Goal: Transaction & Acquisition: Purchase product/service

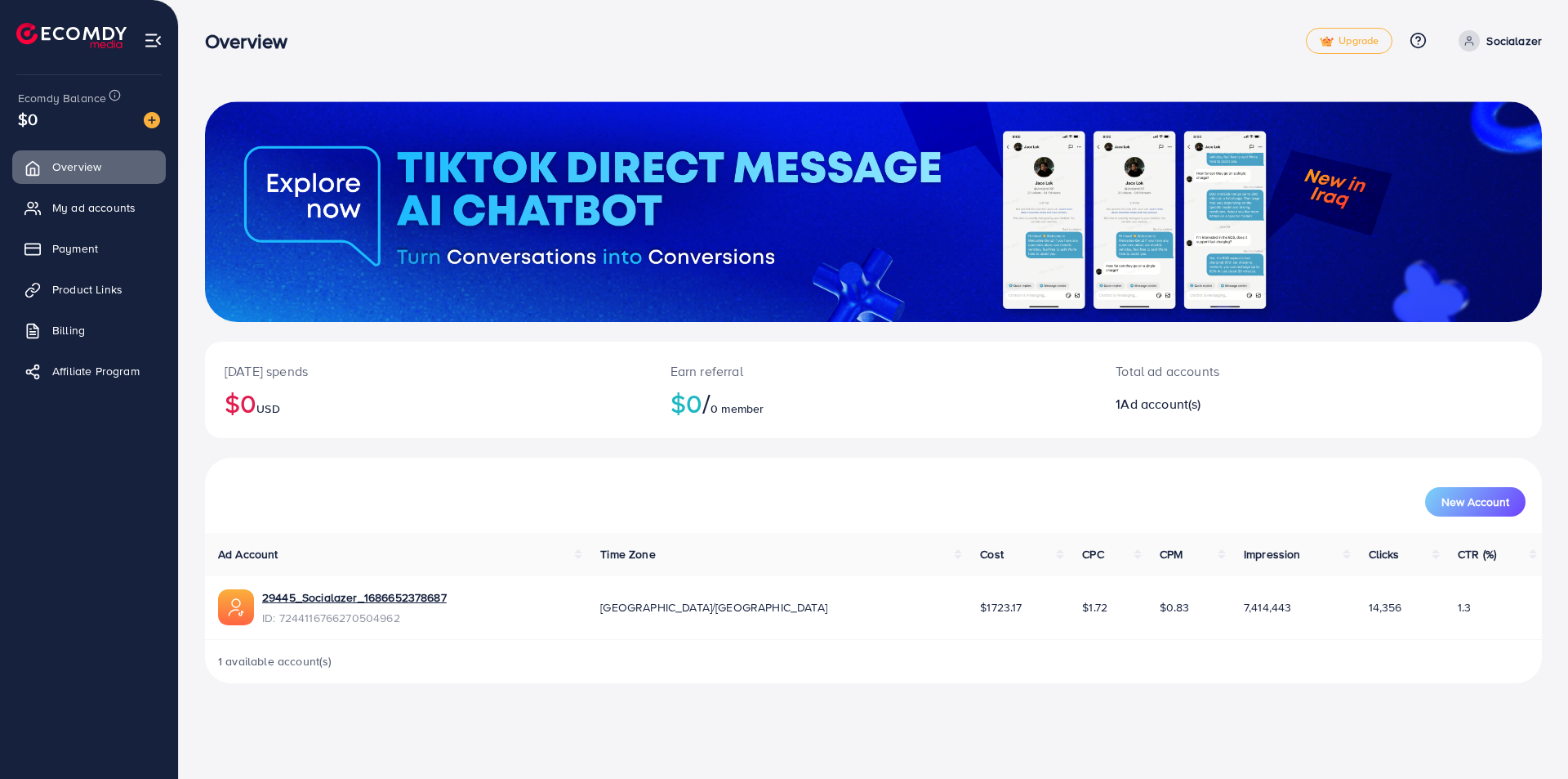
click at [156, 117] on img at bounding box center [152, 120] width 16 height 16
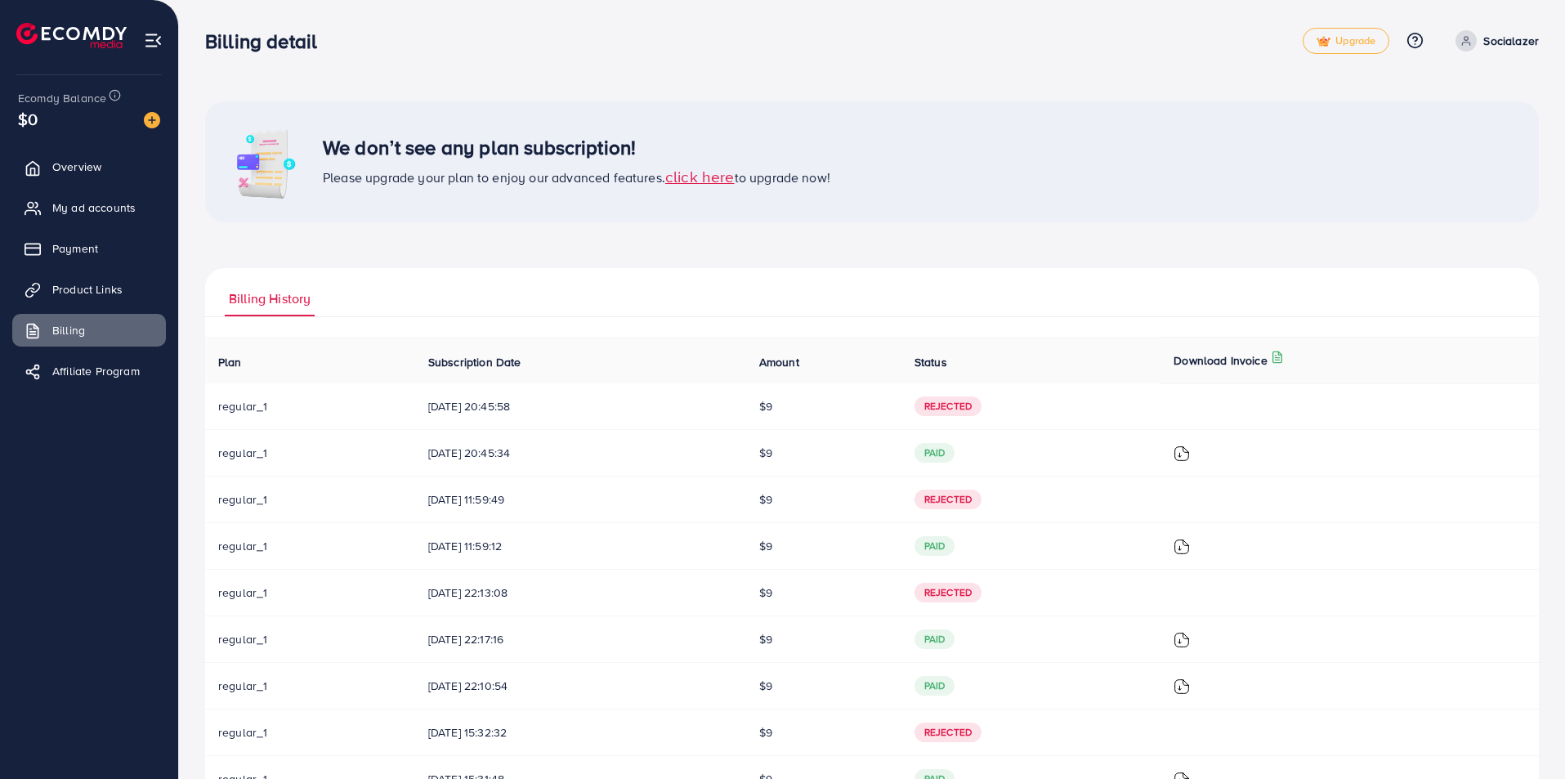
click at [700, 177] on span "click here" at bounding box center [699, 176] width 69 height 22
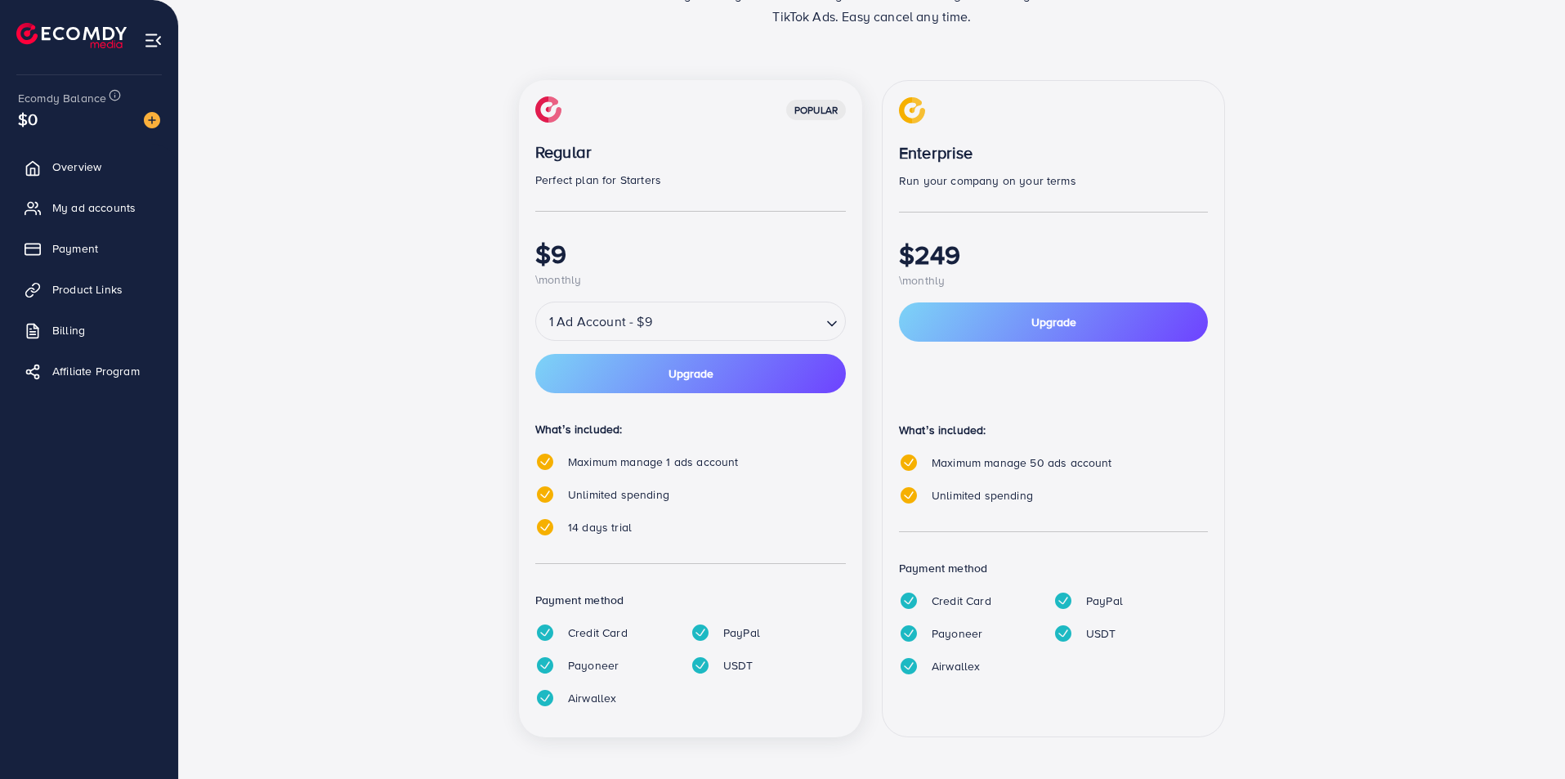
scroll to position [163, 0]
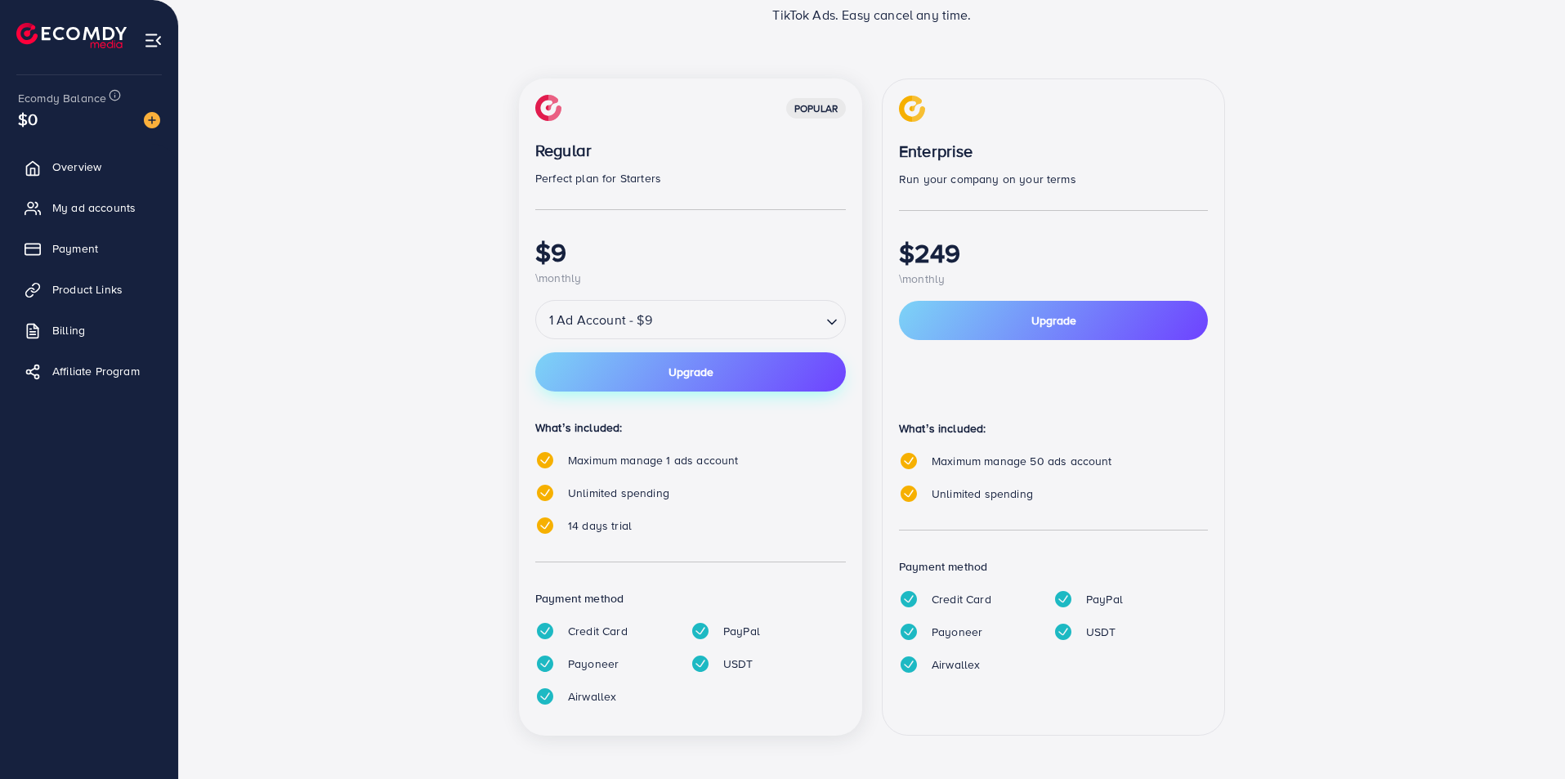
click at [689, 370] on span "Upgrade" at bounding box center [691, 371] width 45 height 11
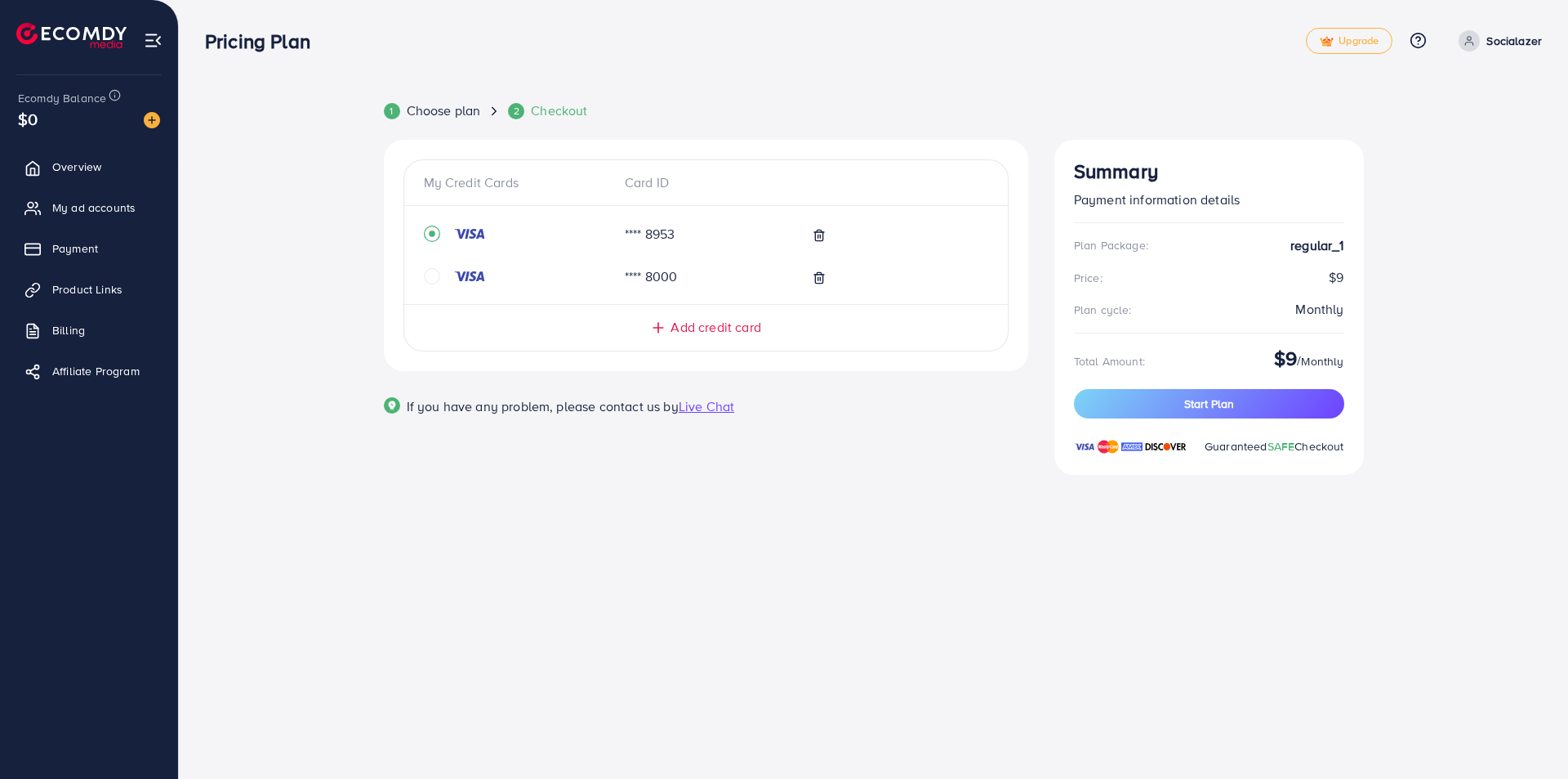
click at [966, 456] on div "My Credit Cards Card ID **** 8953 **** 8000 Add credit card Email Card Number E…" at bounding box center [706, 317] width 671 height 354
click at [1218, 397] on span "Start Plan" at bounding box center [1209, 404] width 50 height 16
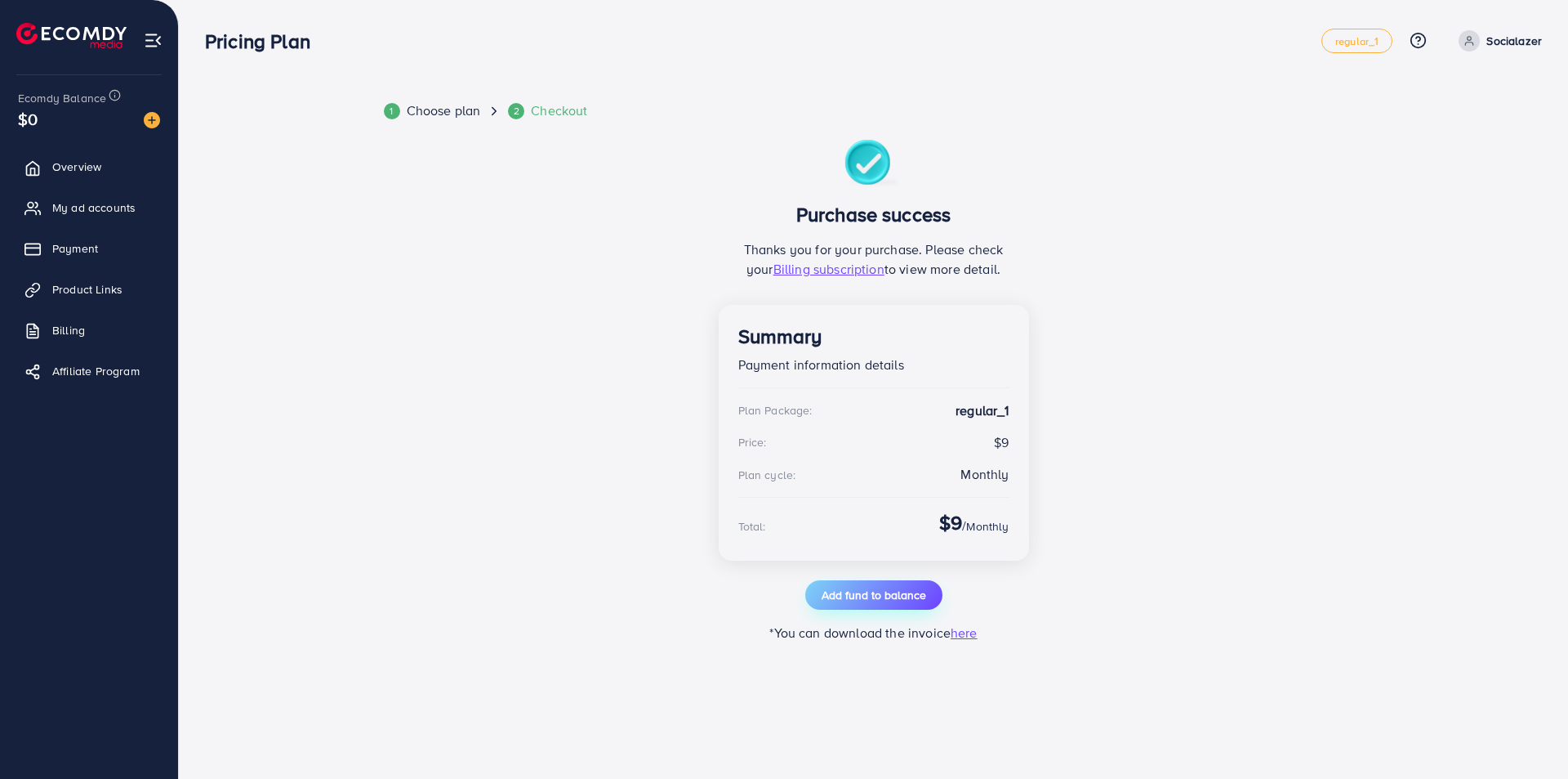
click at [867, 595] on span "Add fund to balance" at bounding box center [873, 595] width 105 height 16
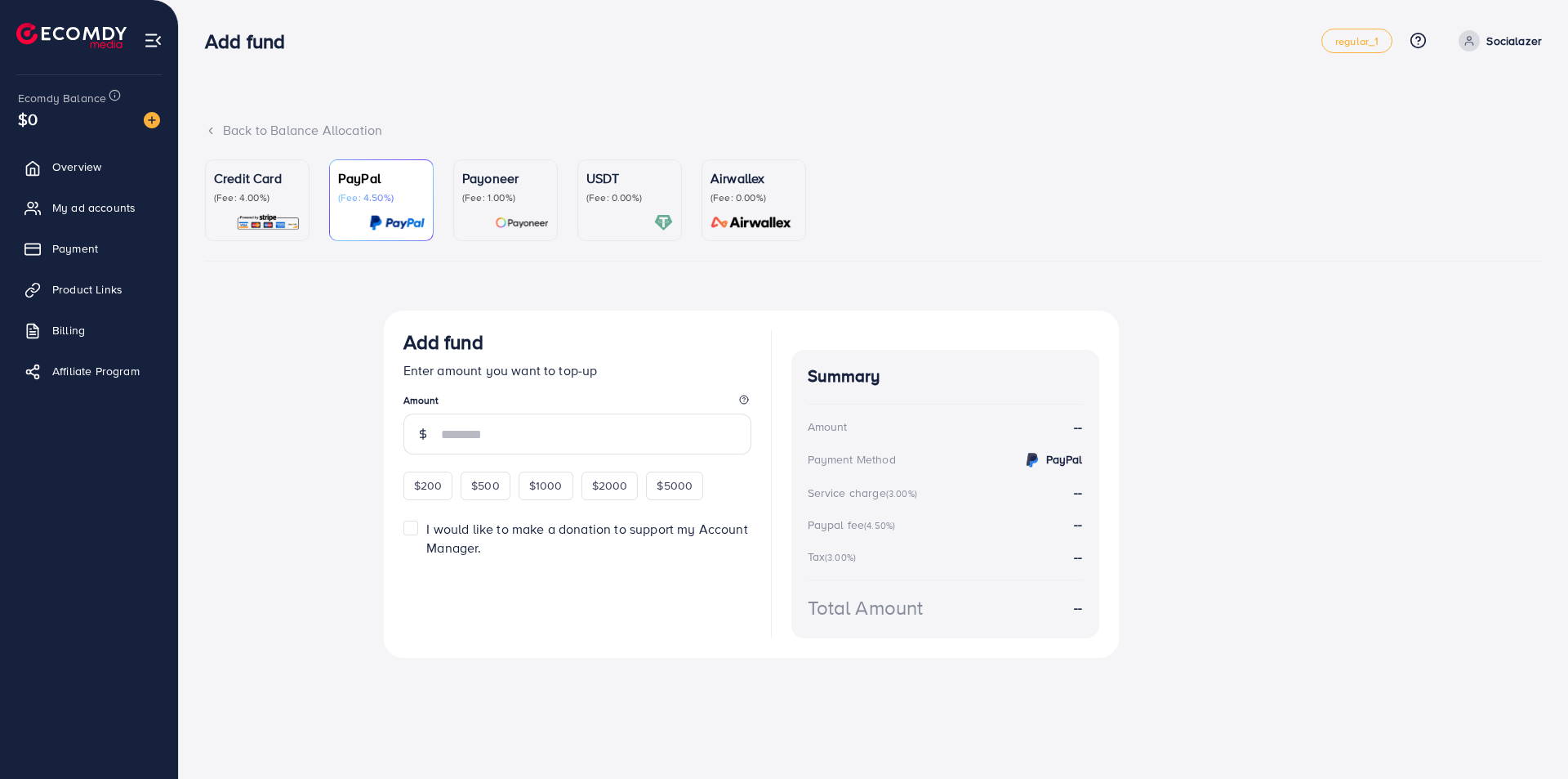
click at [270, 204] on p "(Fee: 4.00%)" at bounding box center [257, 197] width 87 height 13
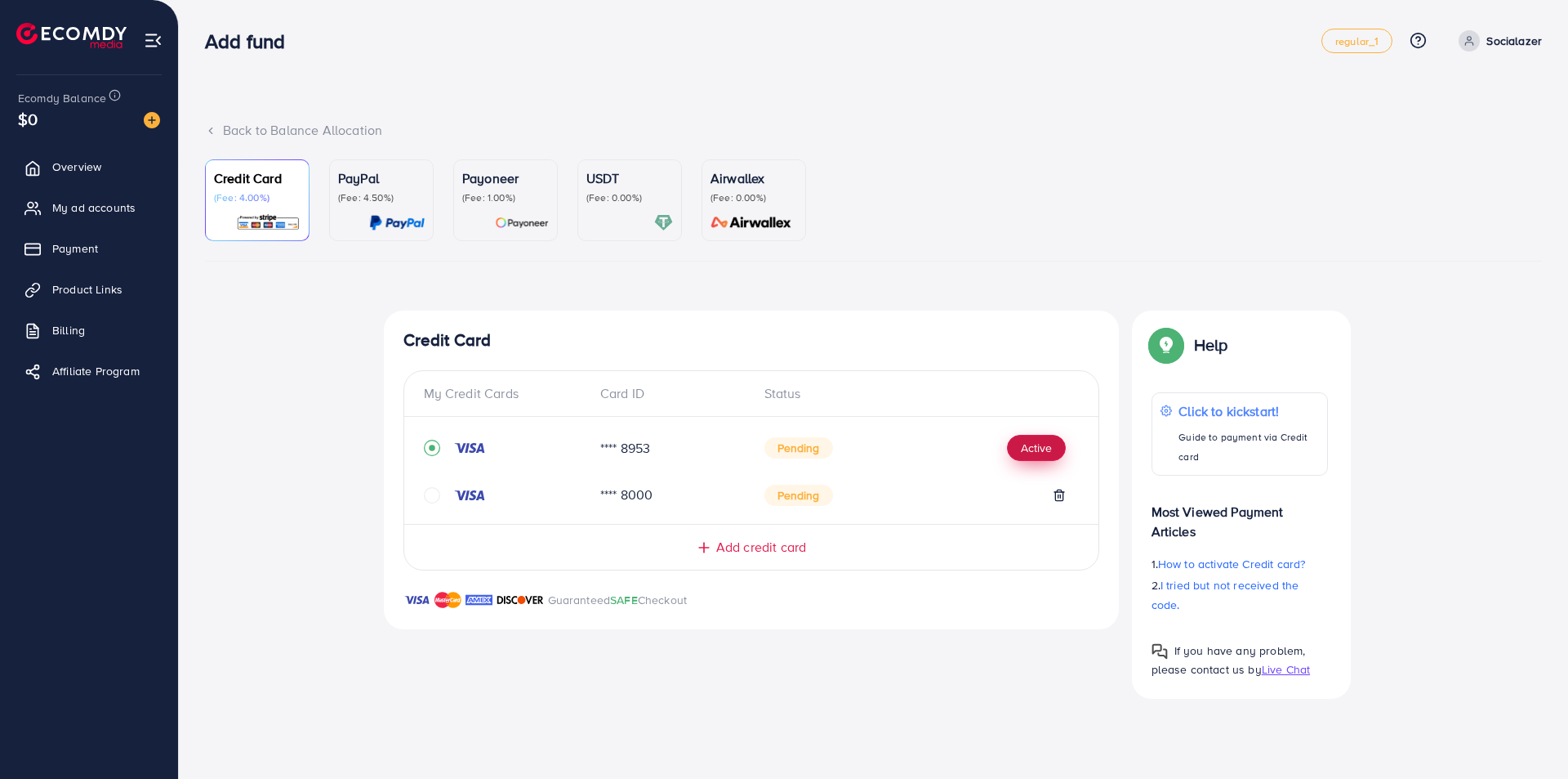
click at [1037, 444] on button "Active" at bounding box center [1036, 448] width 59 height 26
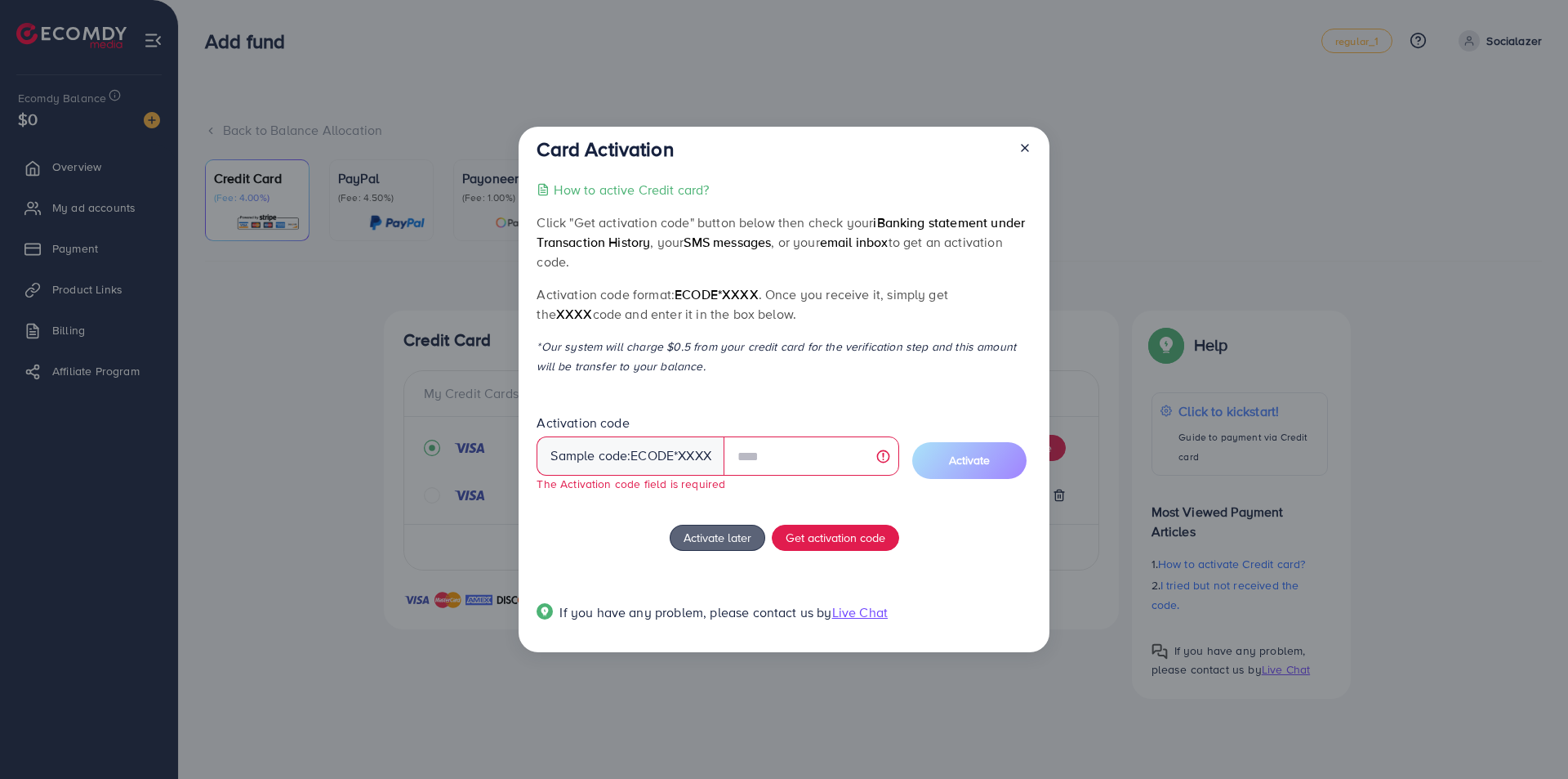
click at [1020, 153] on icon at bounding box center [1024, 147] width 13 height 13
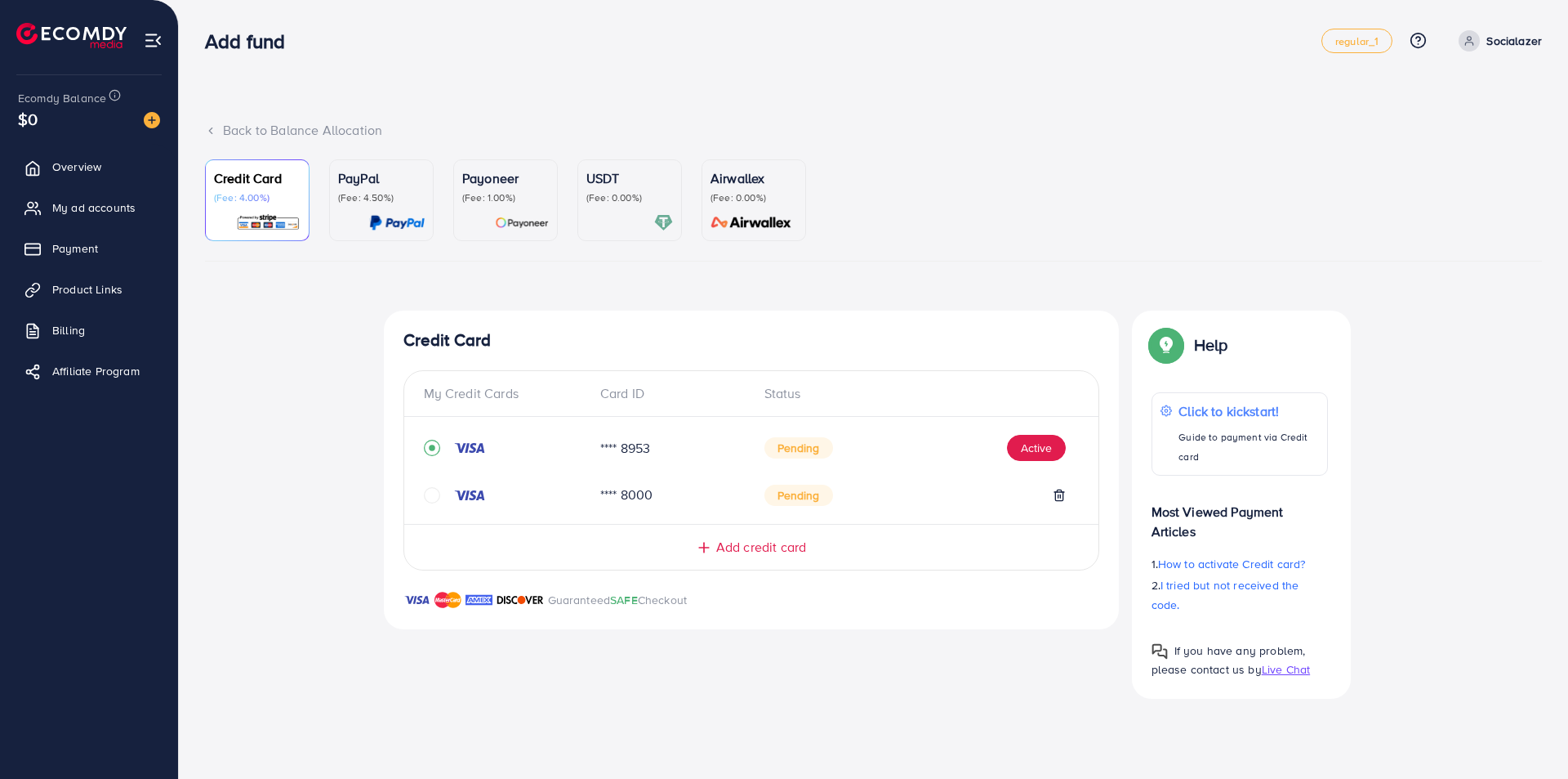
click at [257, 203] on p "(Fee: 4.00%)" at bounding box center [257, 197] width 87 height 13
click at [611, 205] on div "USDT (Fee: 0.00%)" at bounding box center [630, 200] width 87 height 64
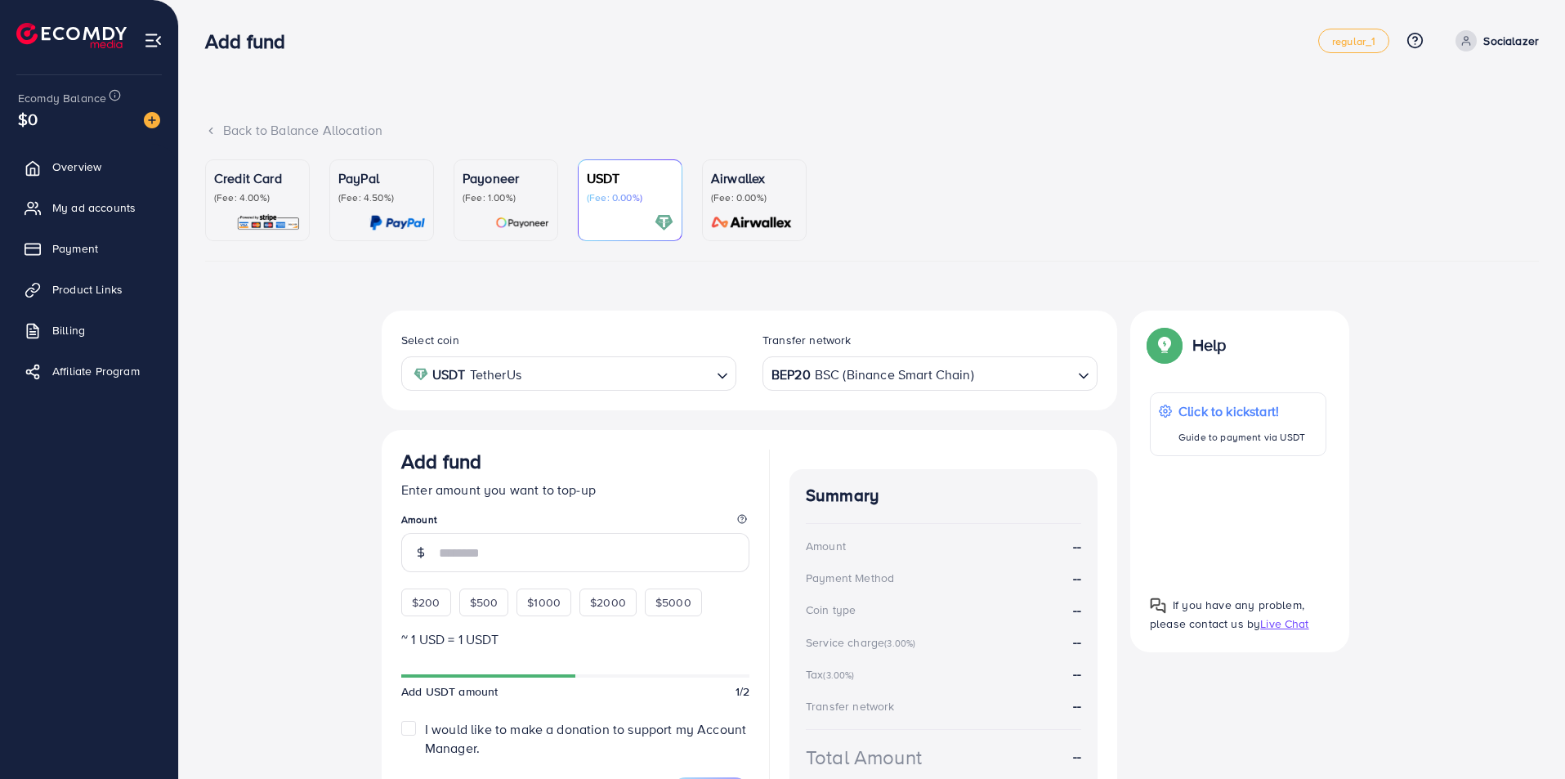
click at [273, 192] on p "(Fee: 4.00%)" at bounding box center [257, 197] width 87 height 13
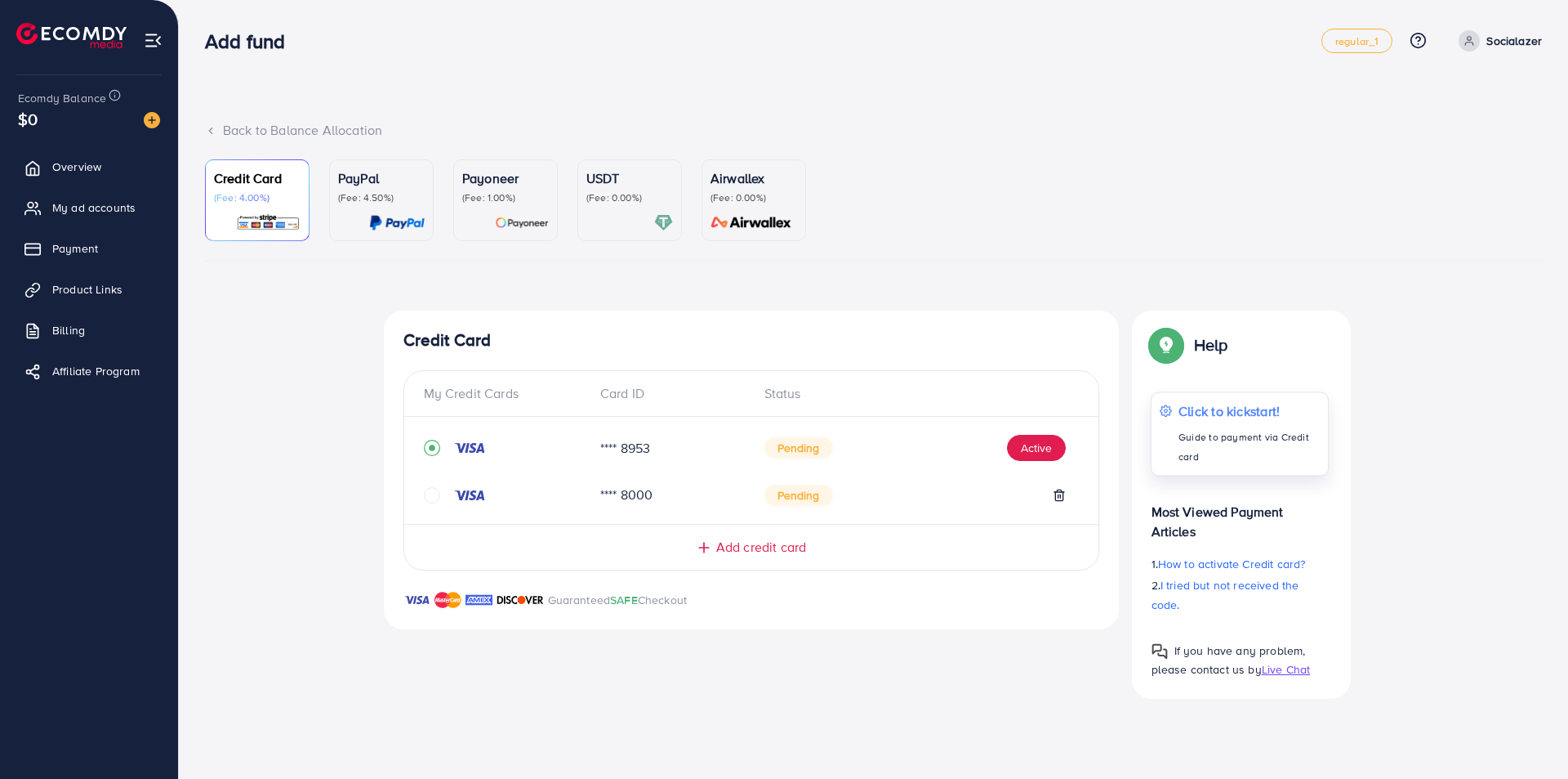
click at [1240, 441] on p "Guide to payment via Credit card" at bounding box center [1248, 446] width 141 height 39
click at [1027, 449] on button "Active" at bounding box center [1036, 448] width 59 height 26
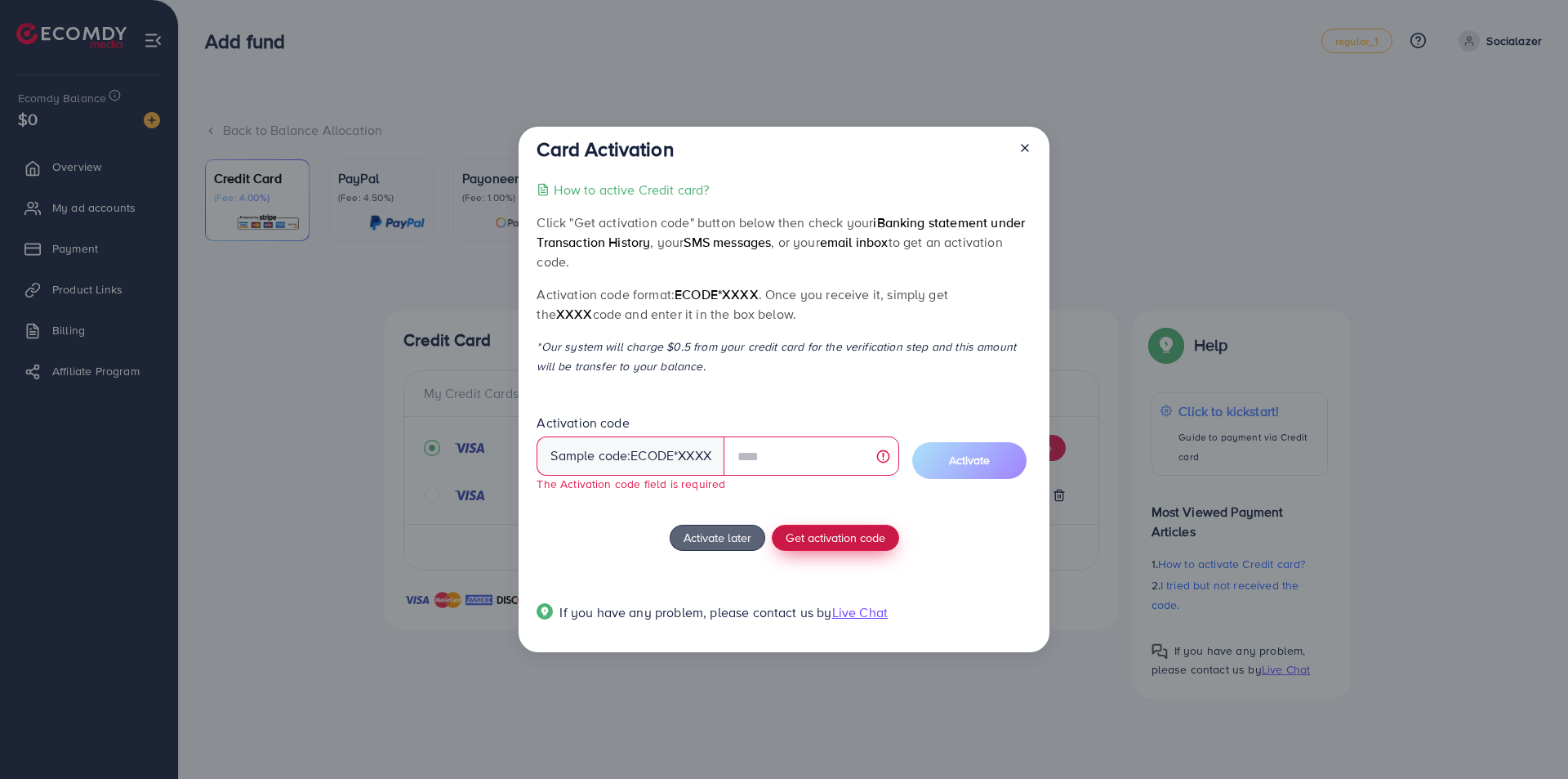
click at [827, 530] on span "Get activation code" at bounding box center [835, 537] width 100 height 17
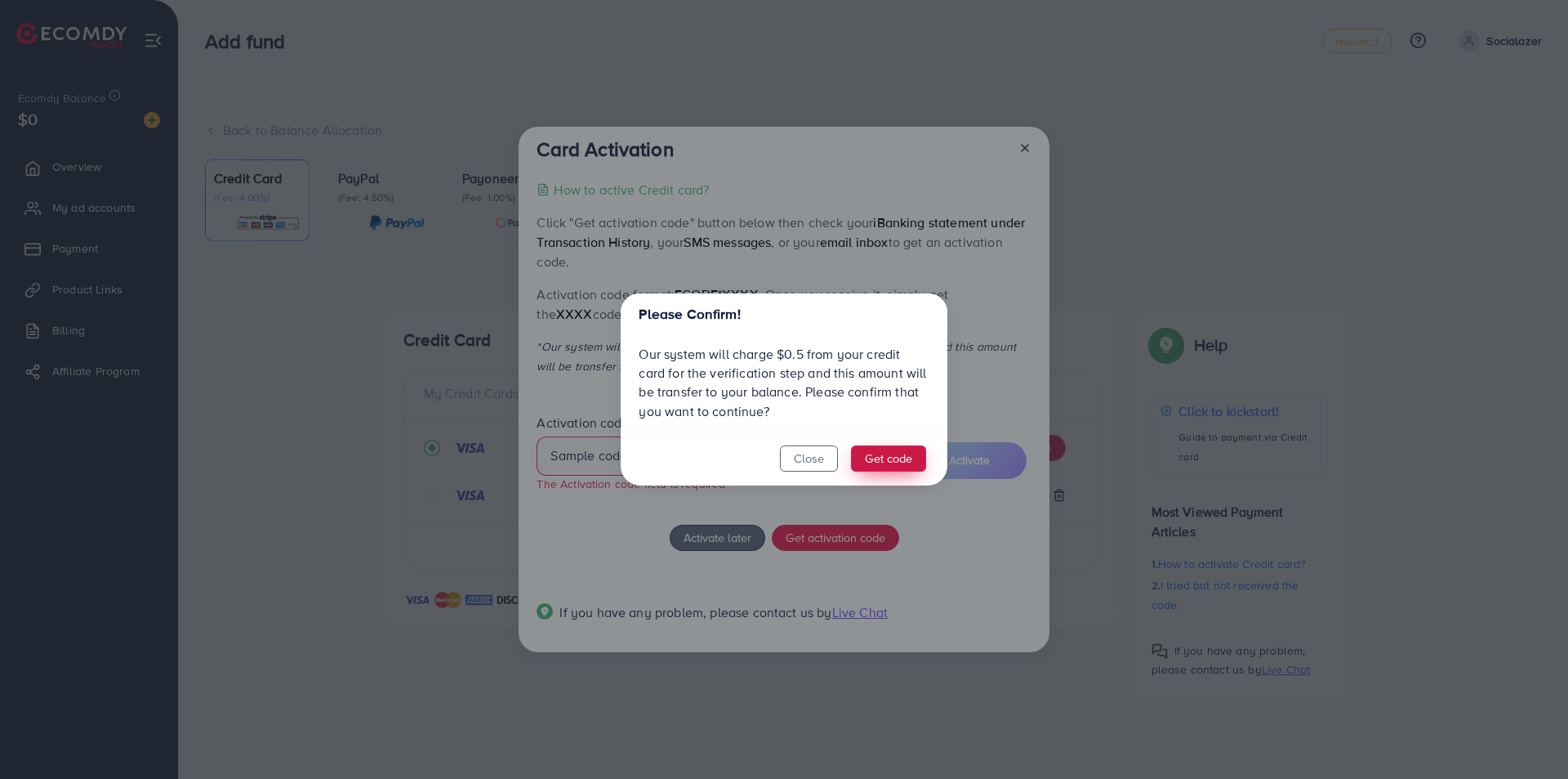
click at [876, 460] on button "Get code" at bounding box center [888, 458] width 75 height 26
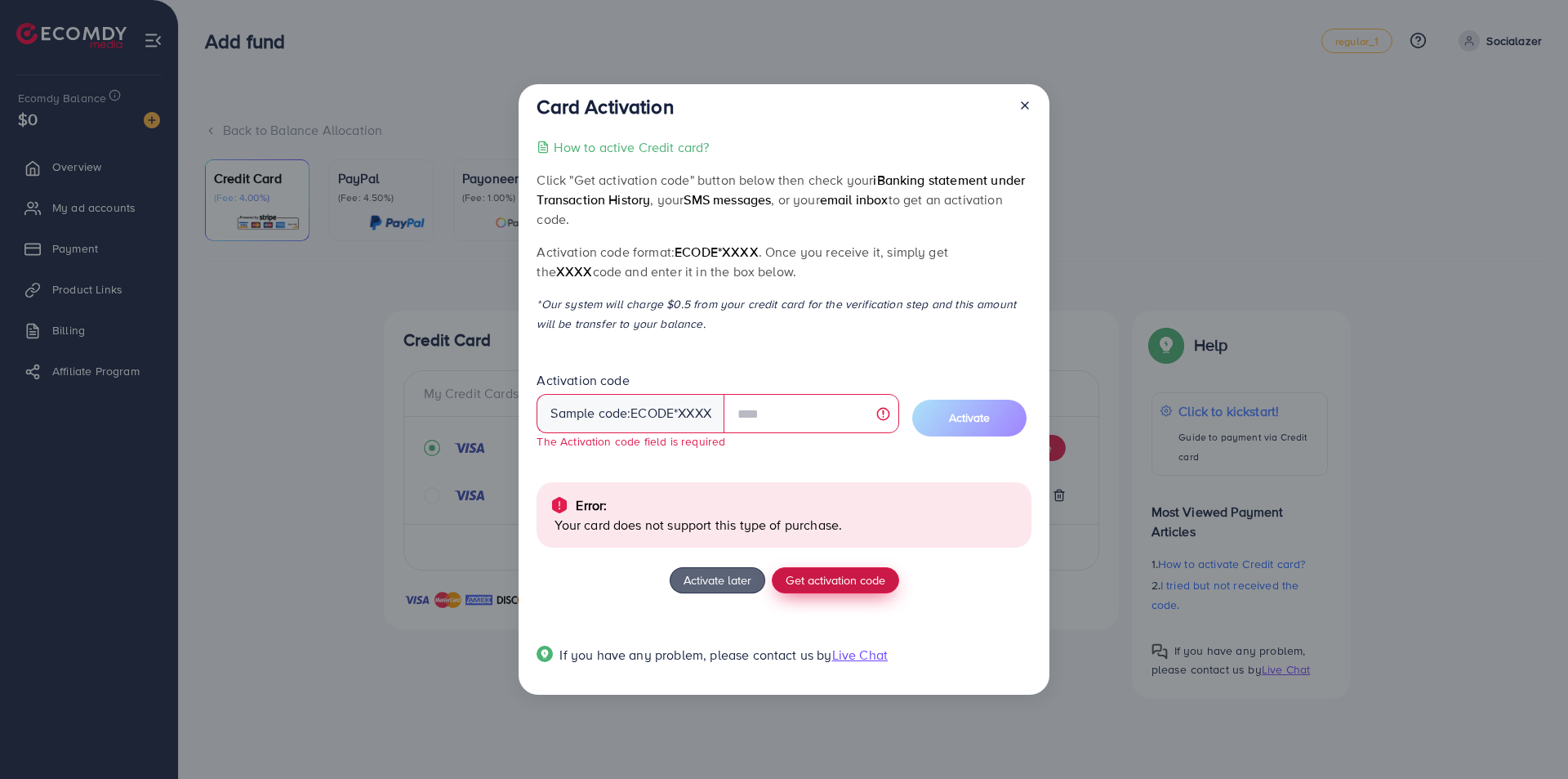
click at [829, 580] on span "Get activation code" at bounding box center [835, 579] width 100 height 17
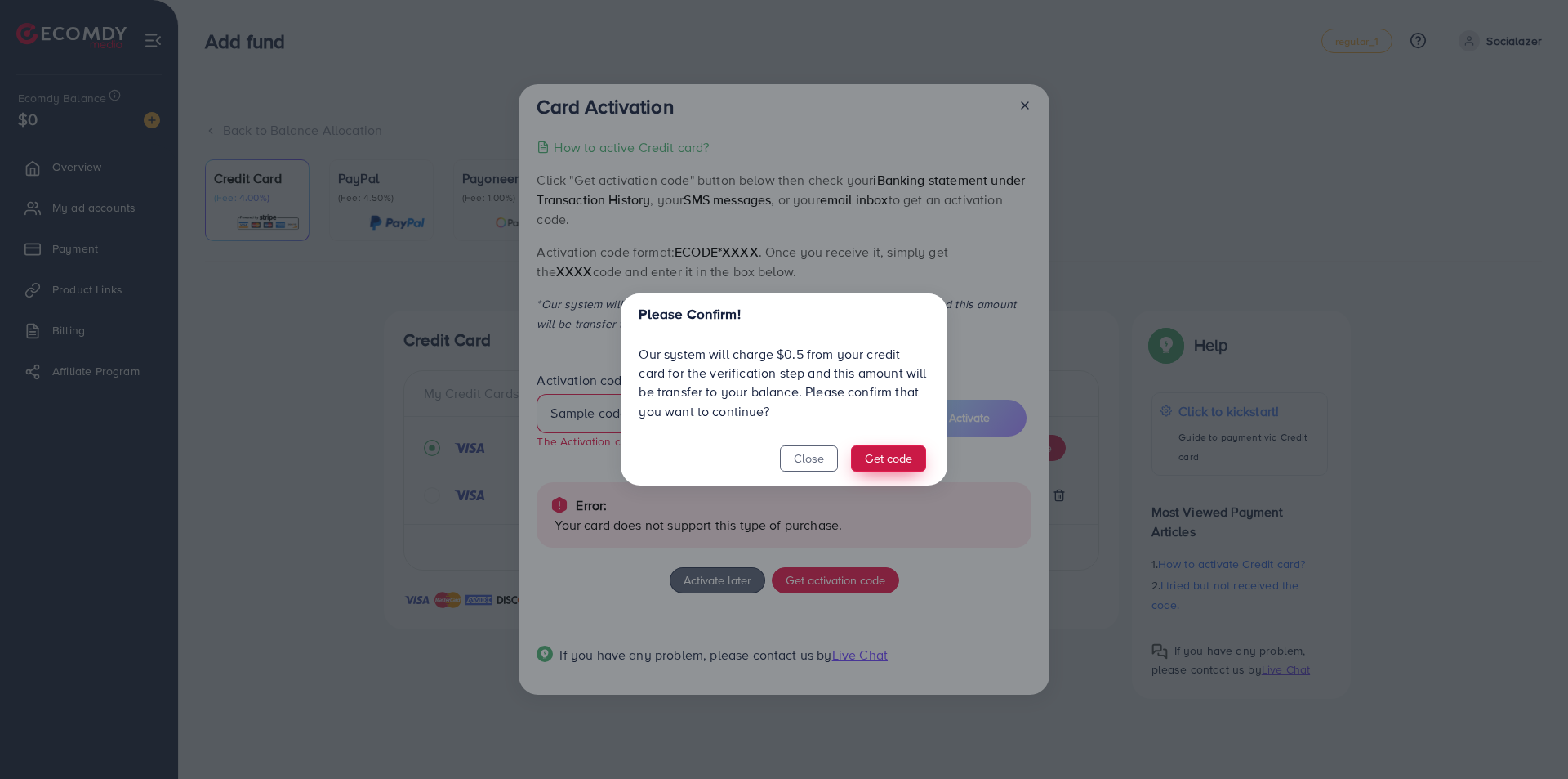
click at [886, 451] on button "Get code" at bounding box center [888, 458] width 75 height 26
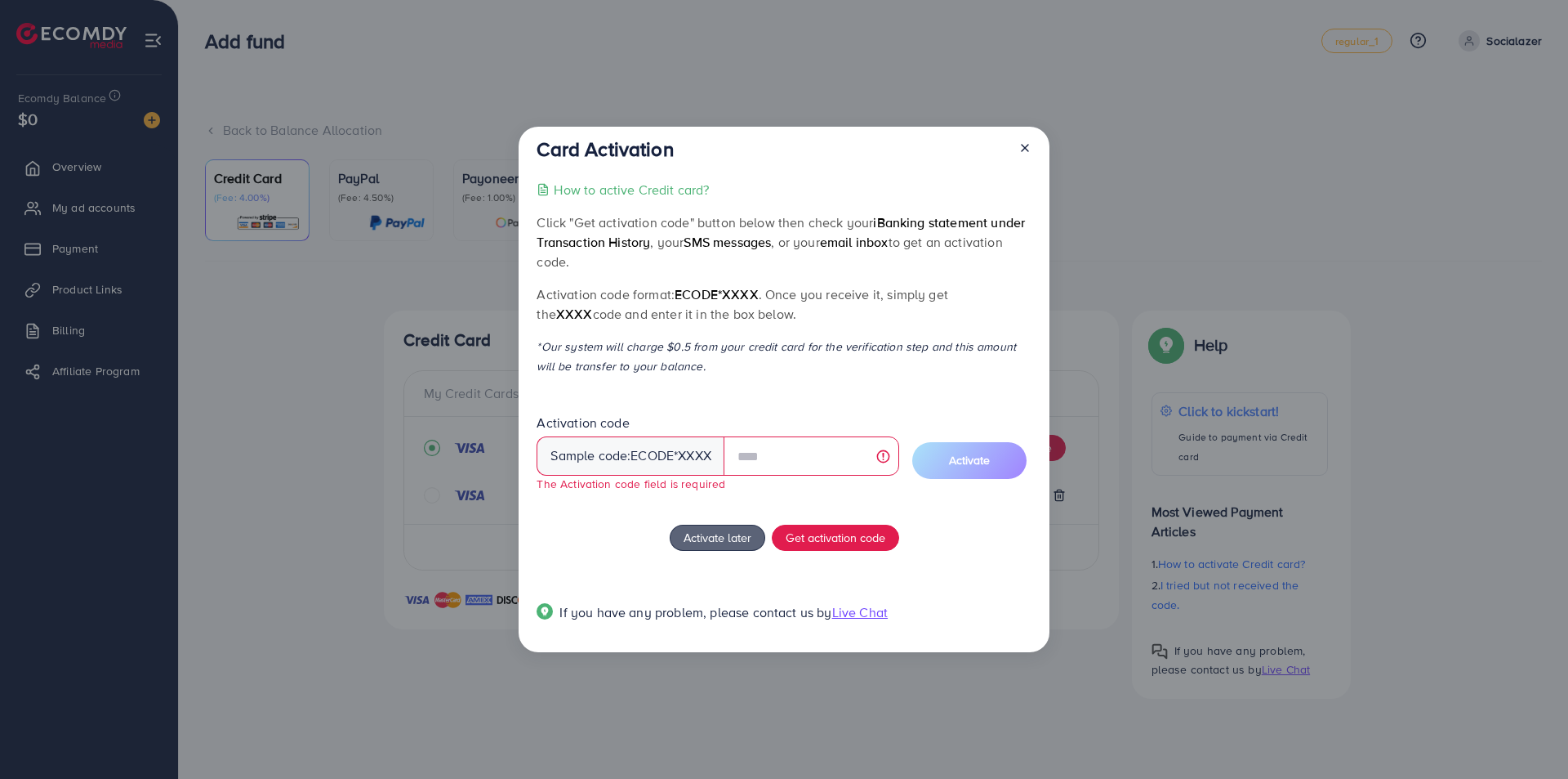
click at [1028, 150] on icon at bounding box center [1024, 147] width 13 height 13
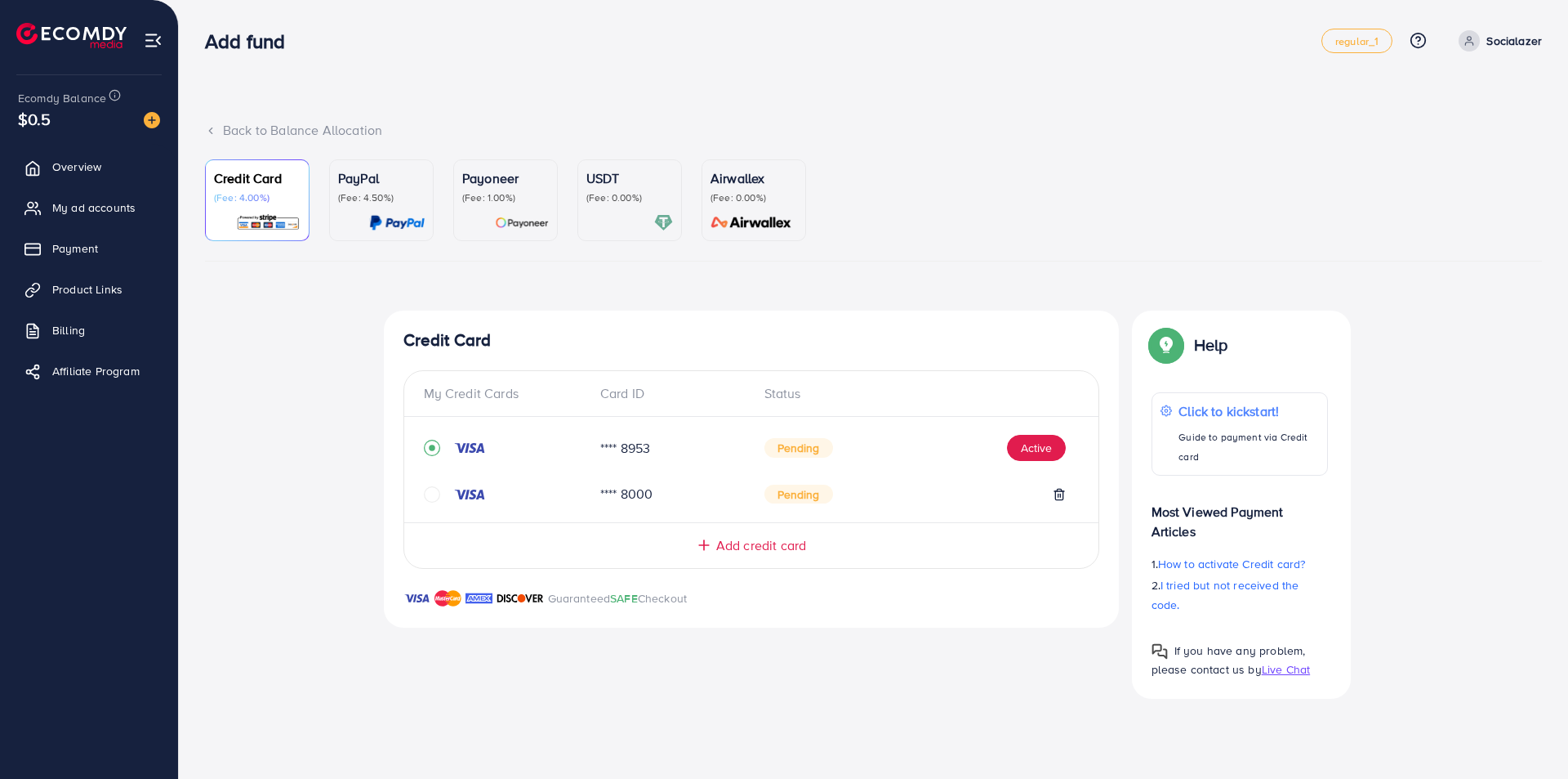
click at [1479, 42] on span at bounding box center [1469, 40] width 21 height 21
click at [1414, 42] on icon at bounding box center [1418, 40] width 17 height 17
click at [1361, 36] on span "regular_1" at bounding box center [1356, 41] width 43 height 11
click at [157, 119] on img at bounding box center [152, 120] width 16 height 16
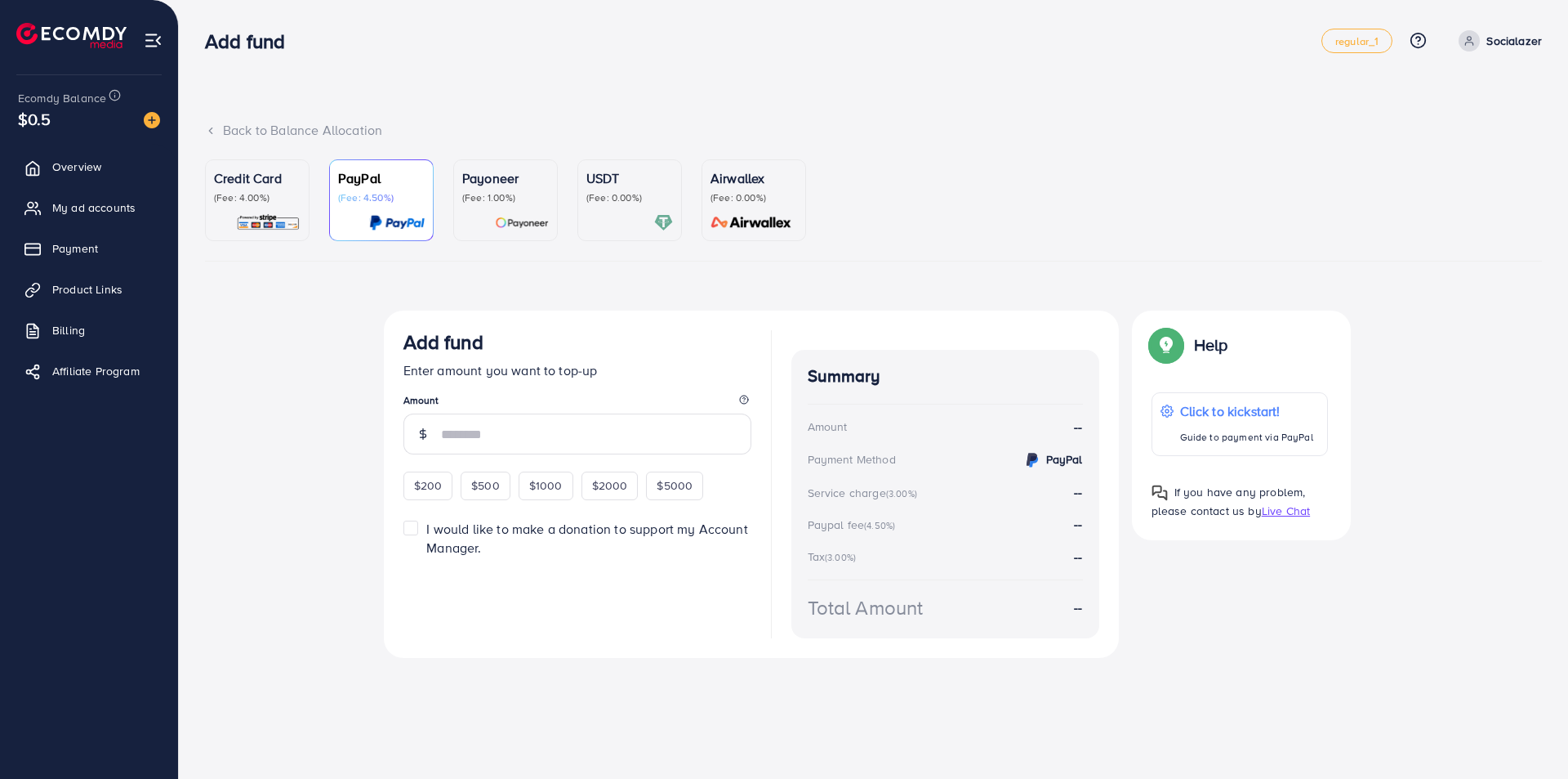
click at [245, 178] on p "Credit Card" at bounding box center [257, 178] width 87 height 20
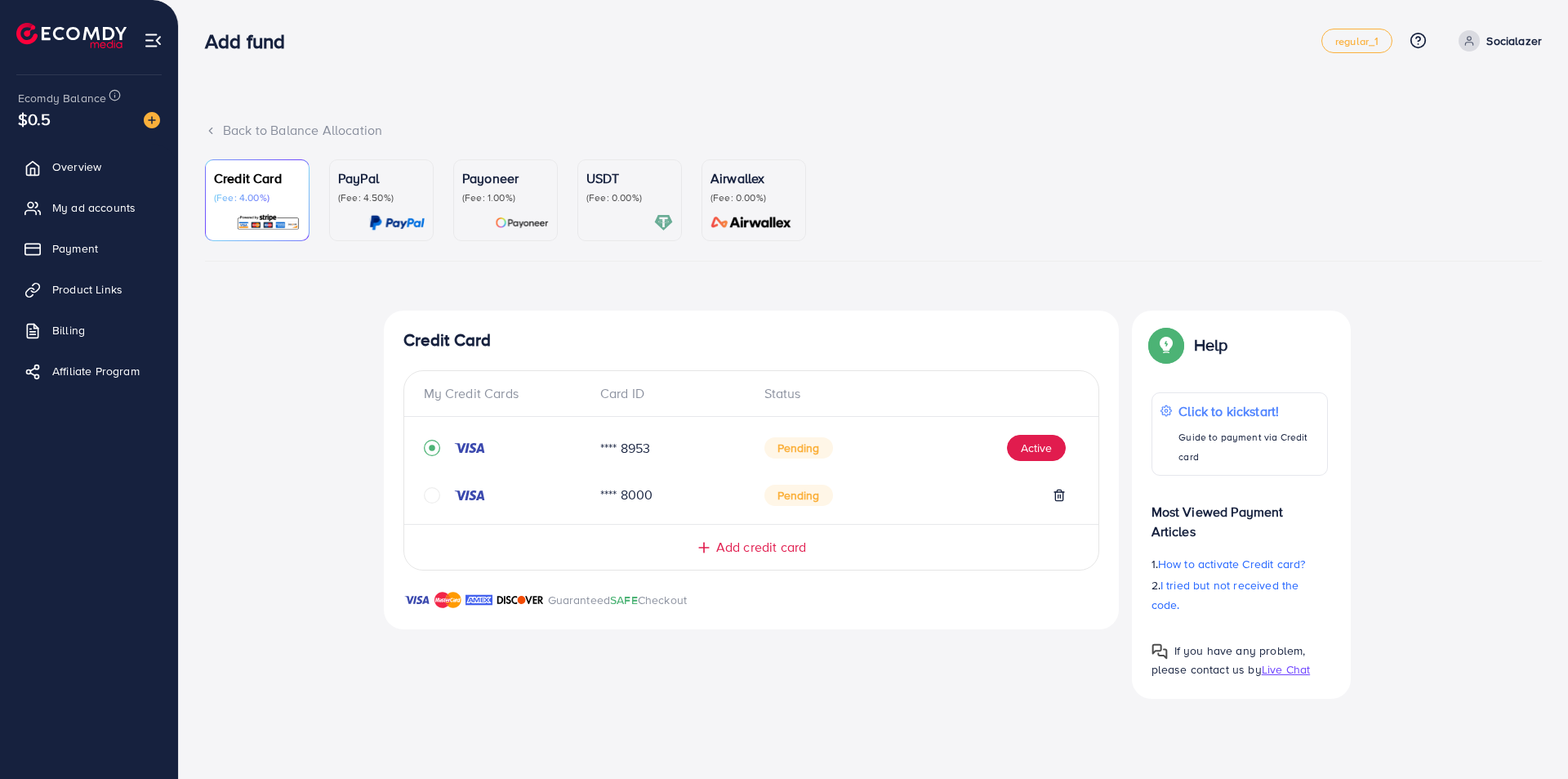
click at [749, 551] on span "Add credit card" at bounding box center [762, 547] width 90 height 19
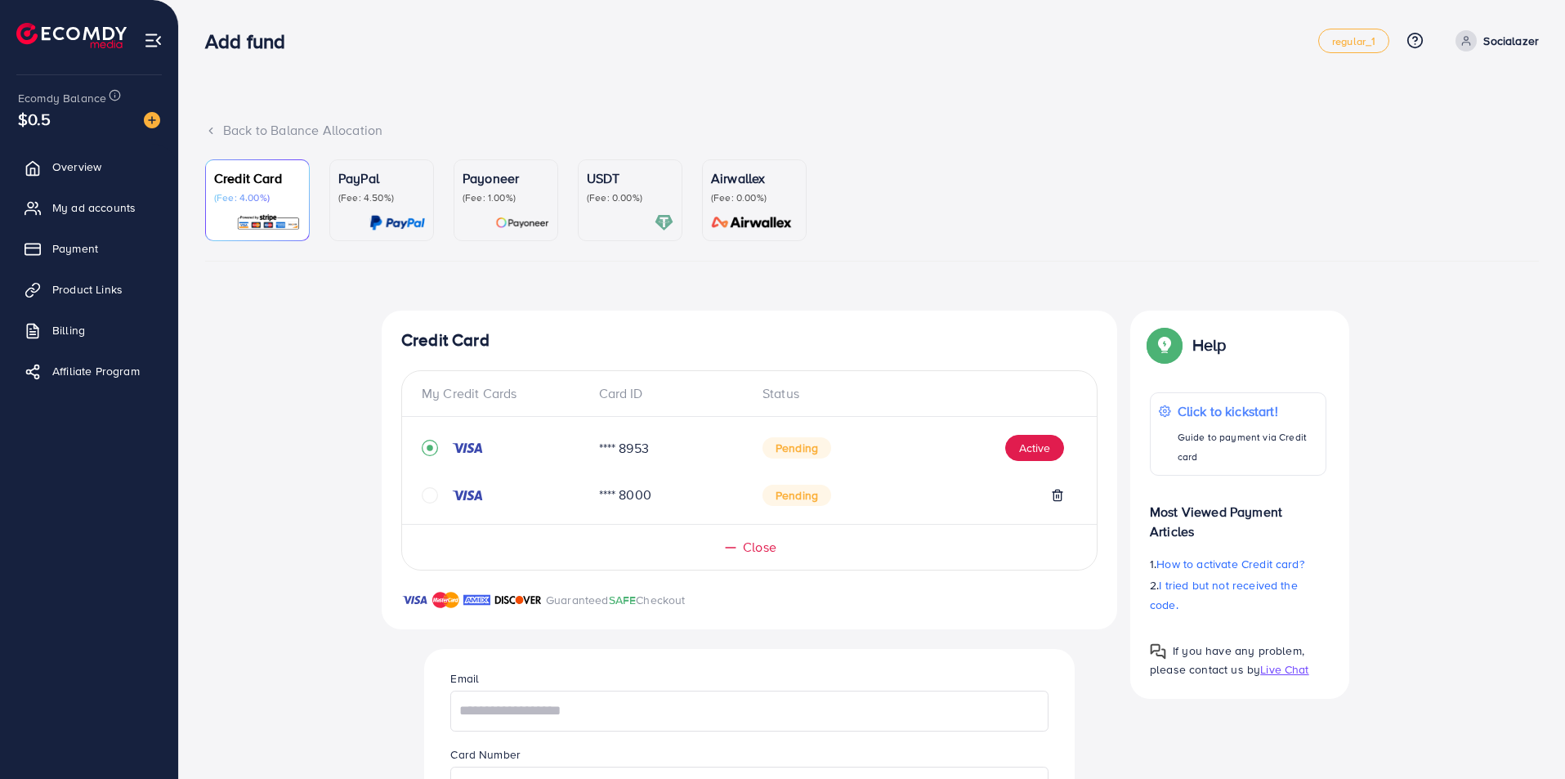
click at [749, 548] on span "Close" at bounding box center [760, 547] width 34 height 19
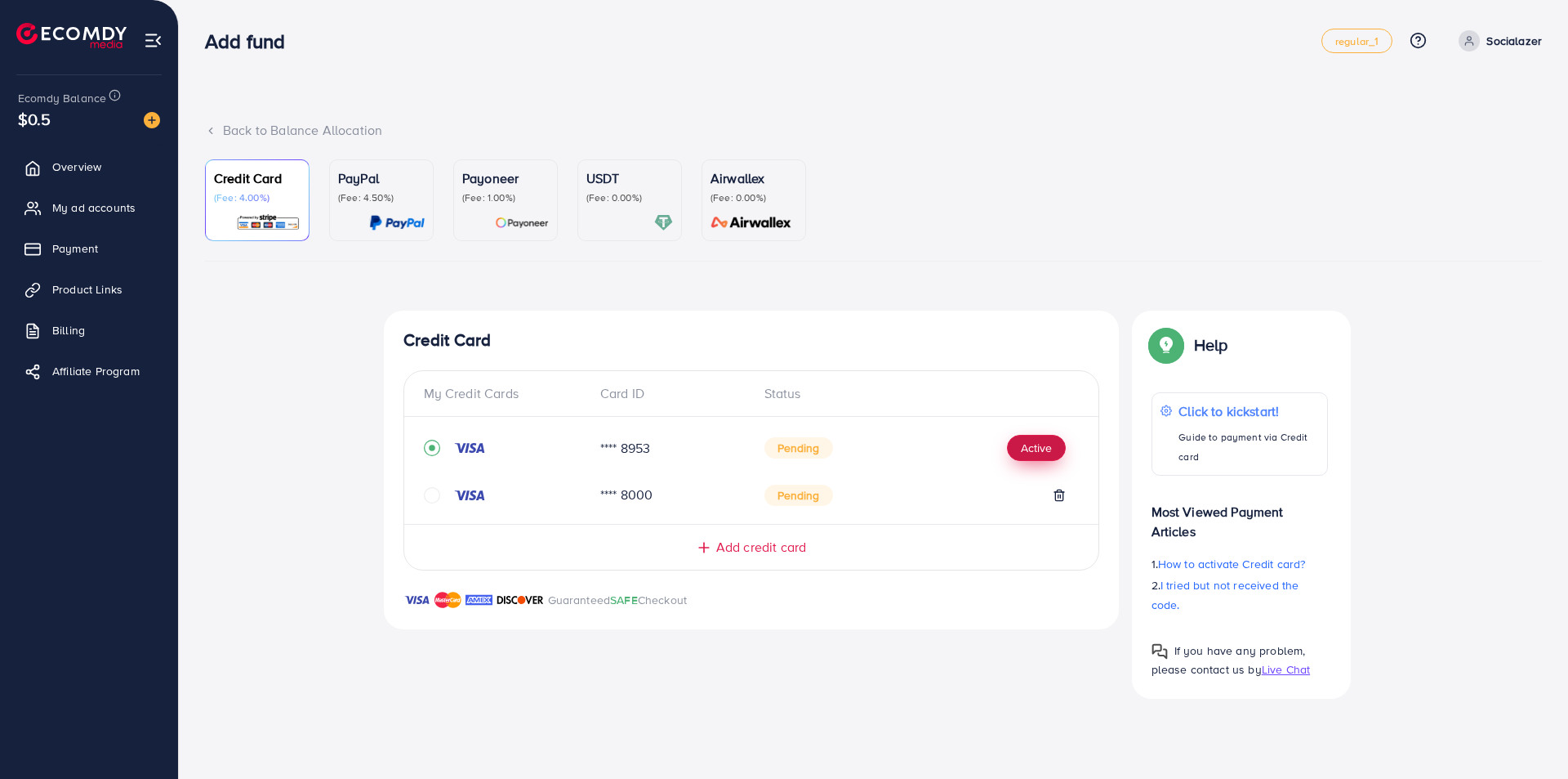
click at [1026, 445] on button "Active" at bounding box center [1036, 448] width 59 height 26
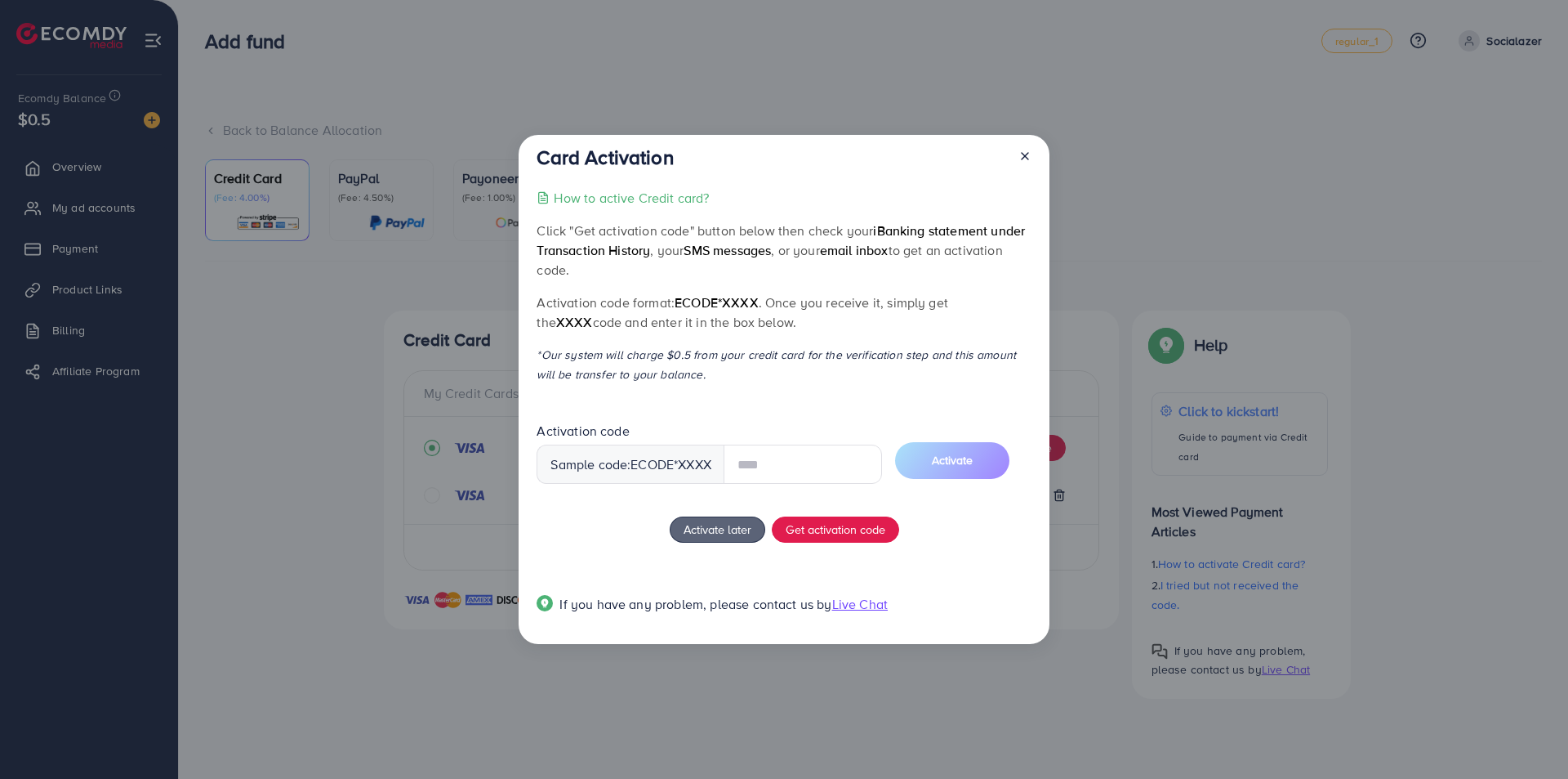
click at [1023, 155] on div at bounding box center [1018, 160] width 26 height 30
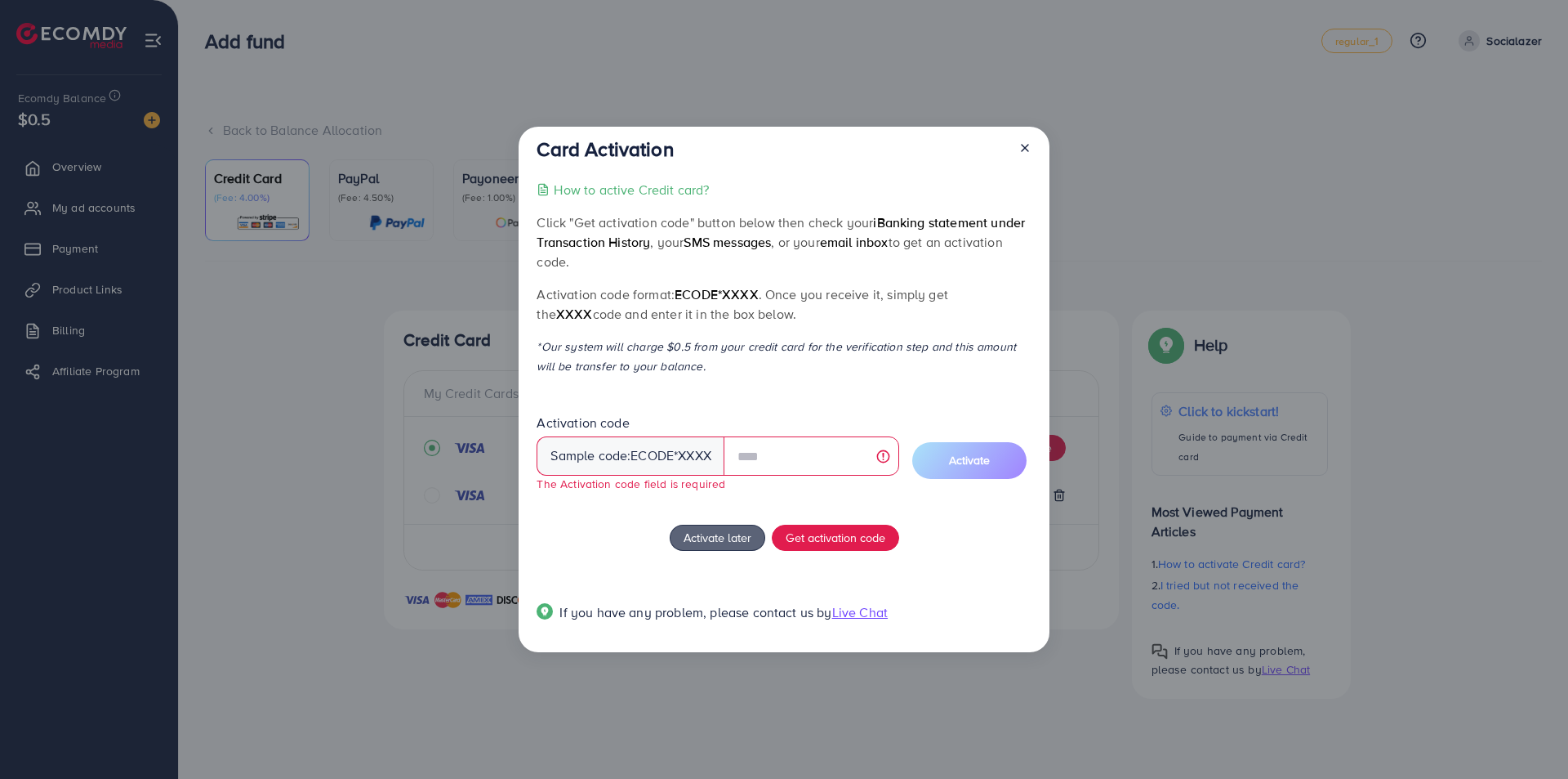
click at [1026, 148] on icon at bounding box center [1024, 147] width 13 height 13
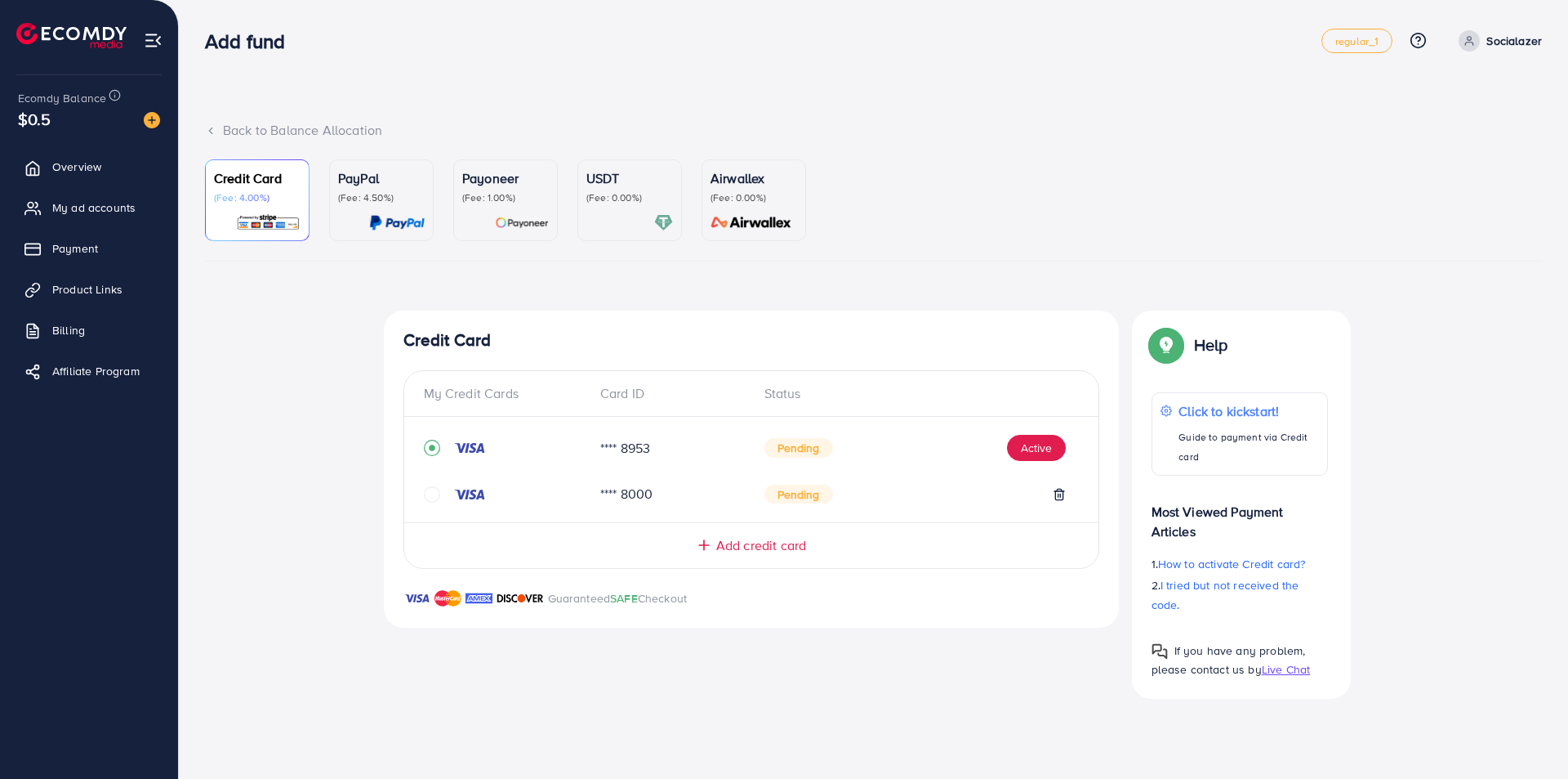
click at [607, 216] on div at bounding box center [630, 222] width 87 height 19
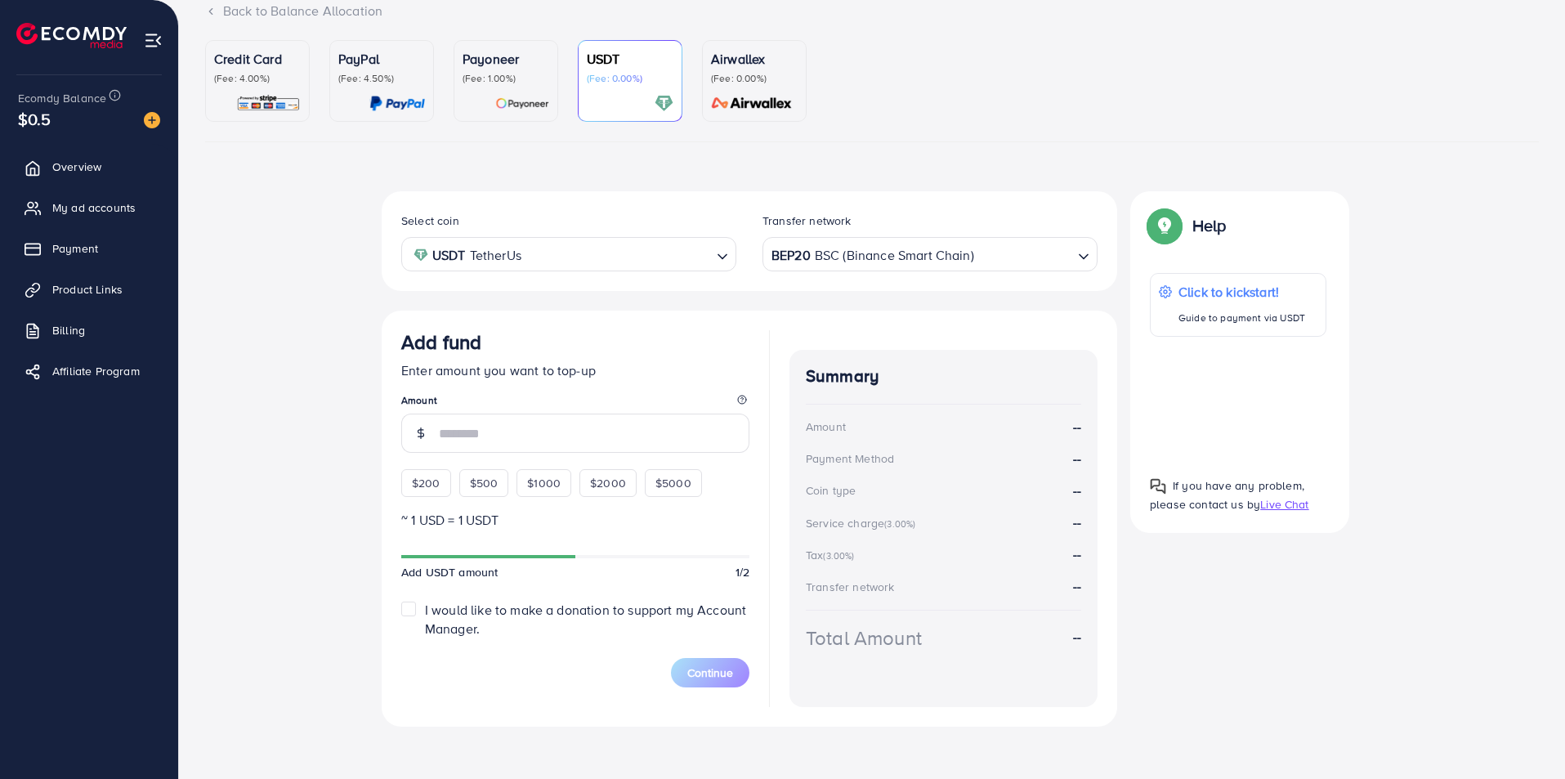
scroll to position [126, 0]
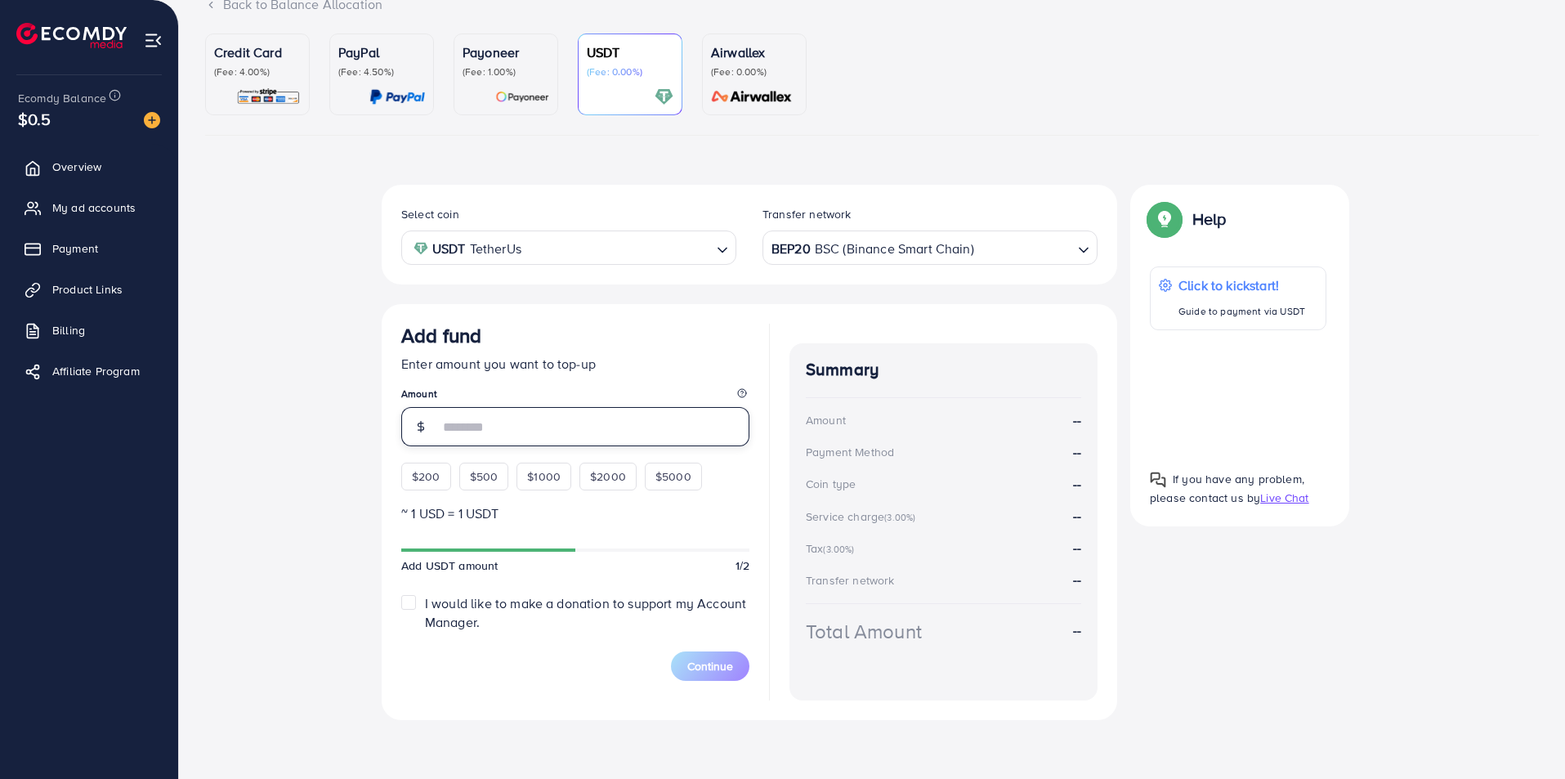
click at [511, 418] on input "number" at bounding box center [594, 426] width 311 height 39
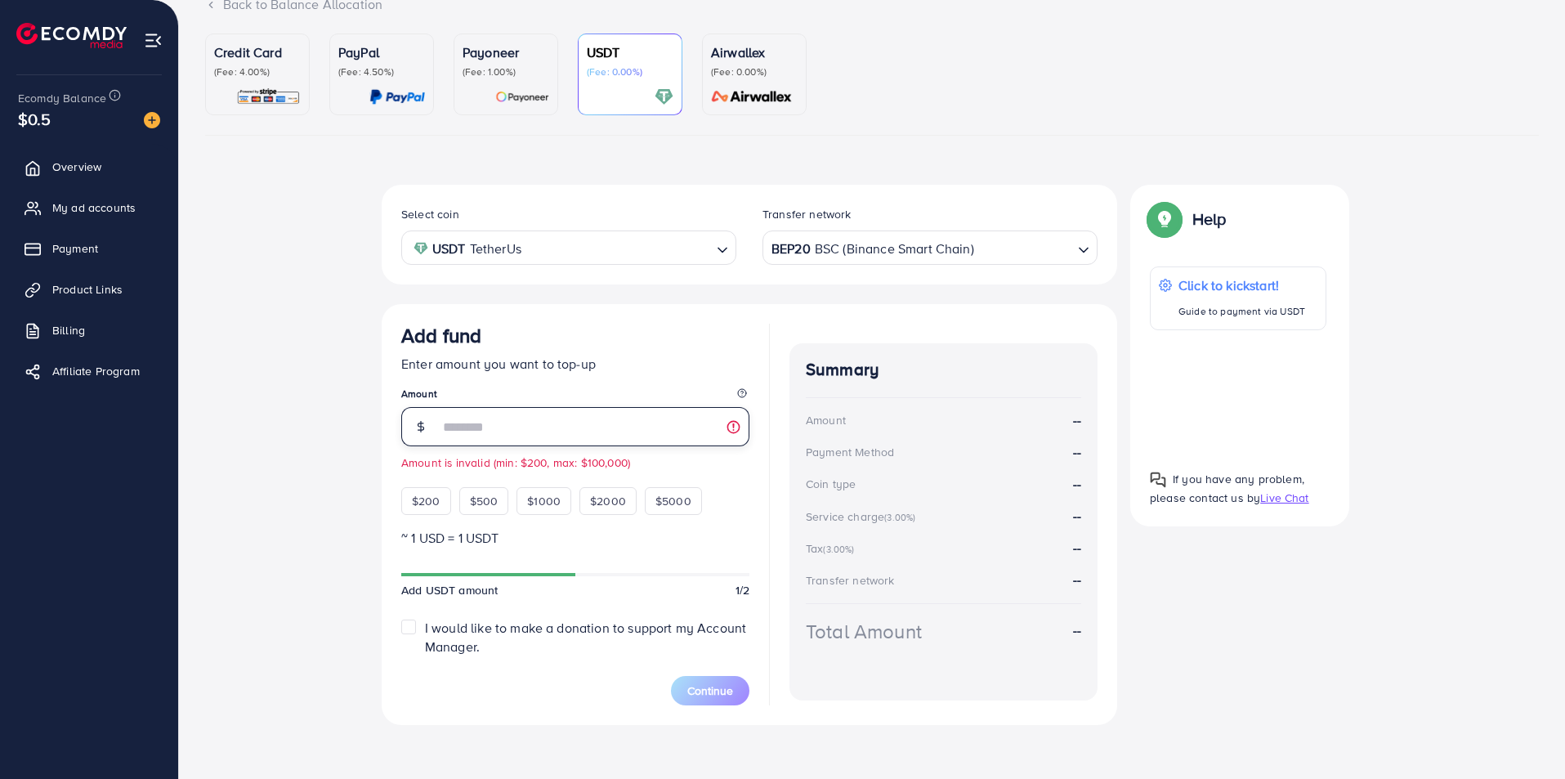
type input "***"
click at [253, 69] on p "(Fee: 4.00%)" at bounding box center [257, 71] width 87 height 13
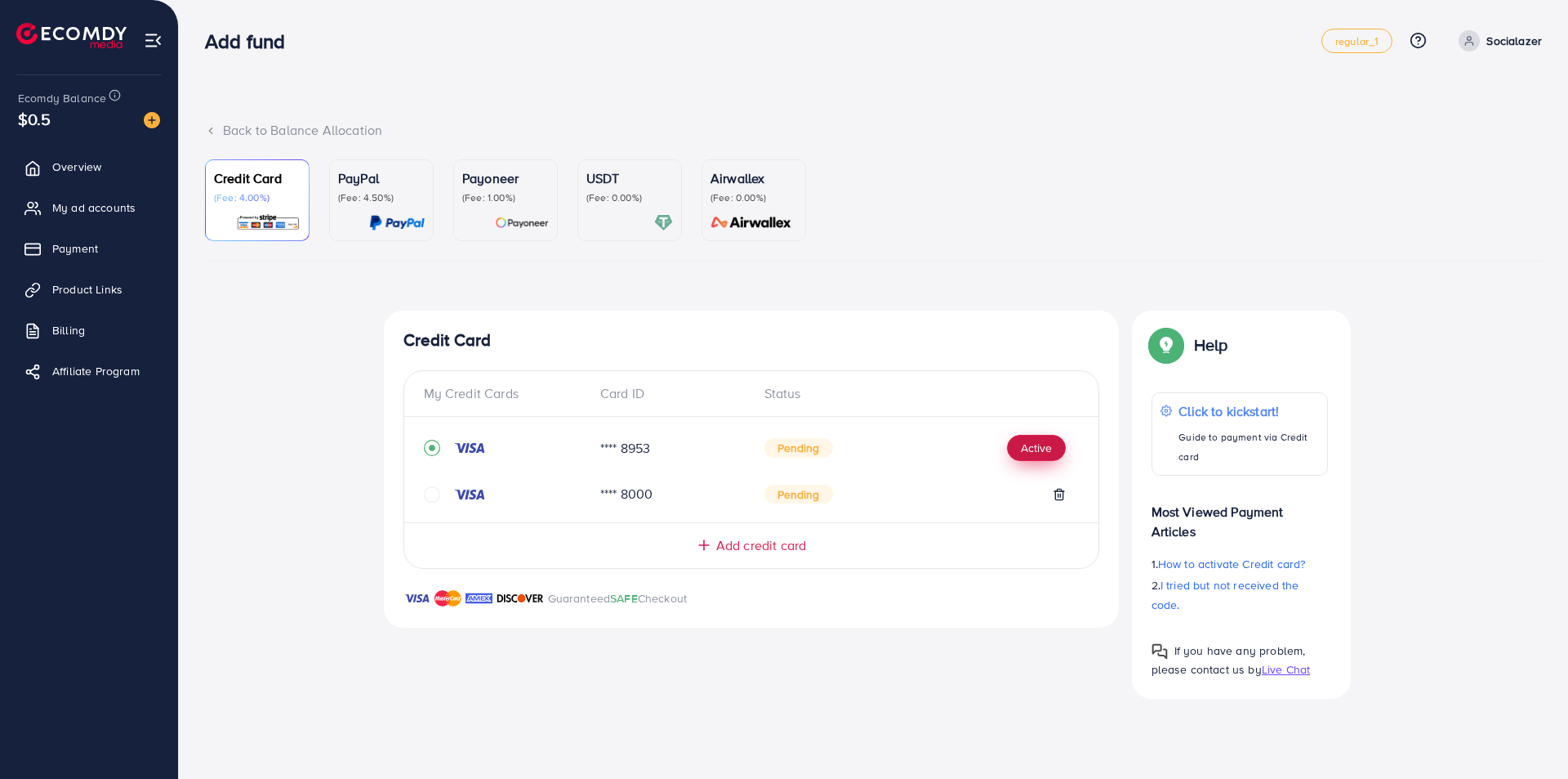
click at [1029, 450] on button "Active" at bounding box center [1036, 448] width 59 height 26
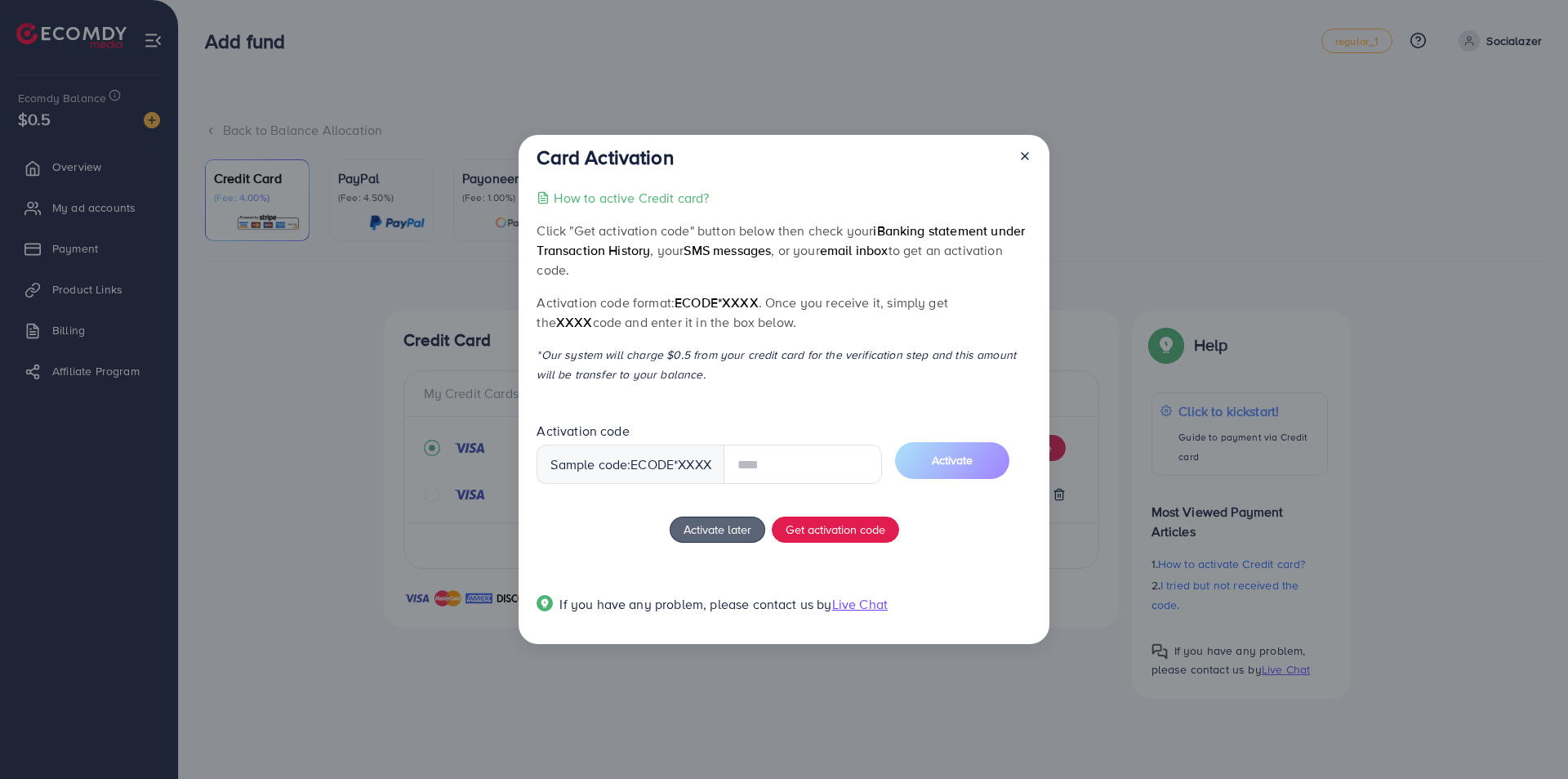
click at [865, 606] on span "Live Chat" at bounding box center [860, 604] width 56 height 18
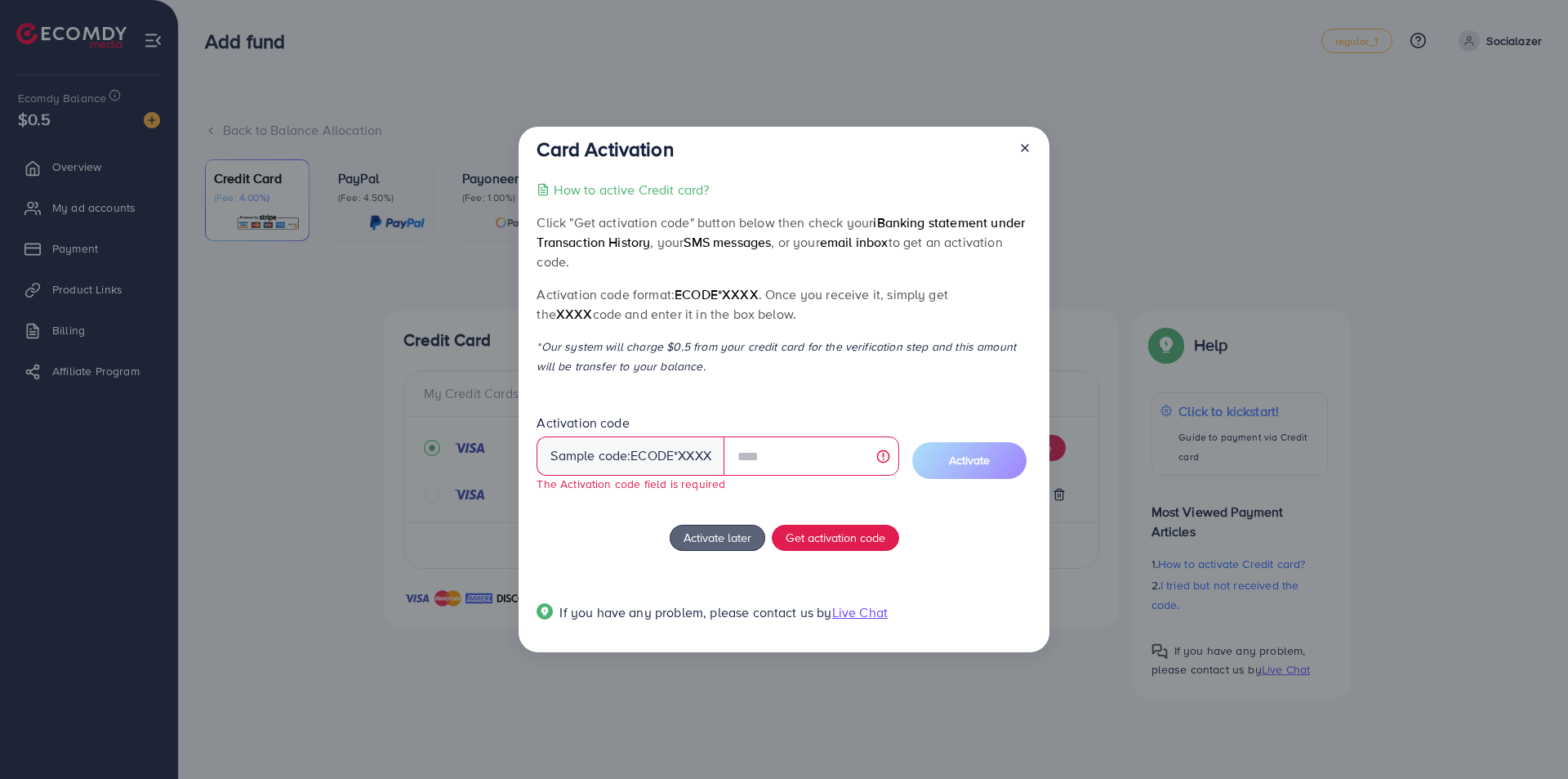
click at [1027, 152] on icon at bounding box center [1024, 147] width 13 height 13
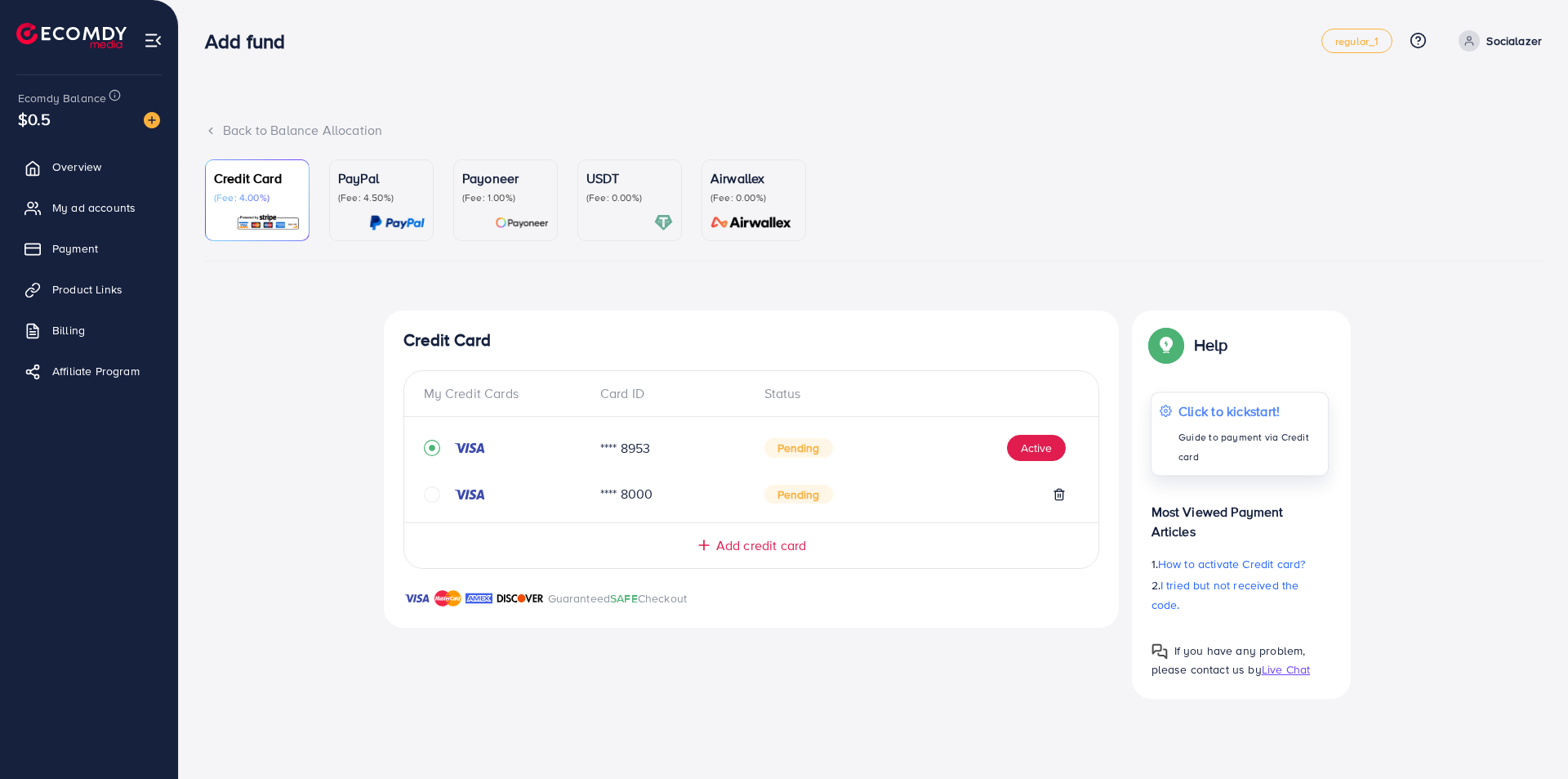
click at [1191, 406] on p "Click to kickstart!" at bounding box center [1248, 411] width 141 height 20
click at [89, 241] on span "Payment" at bounding box center [79, 248] width 46 height 16
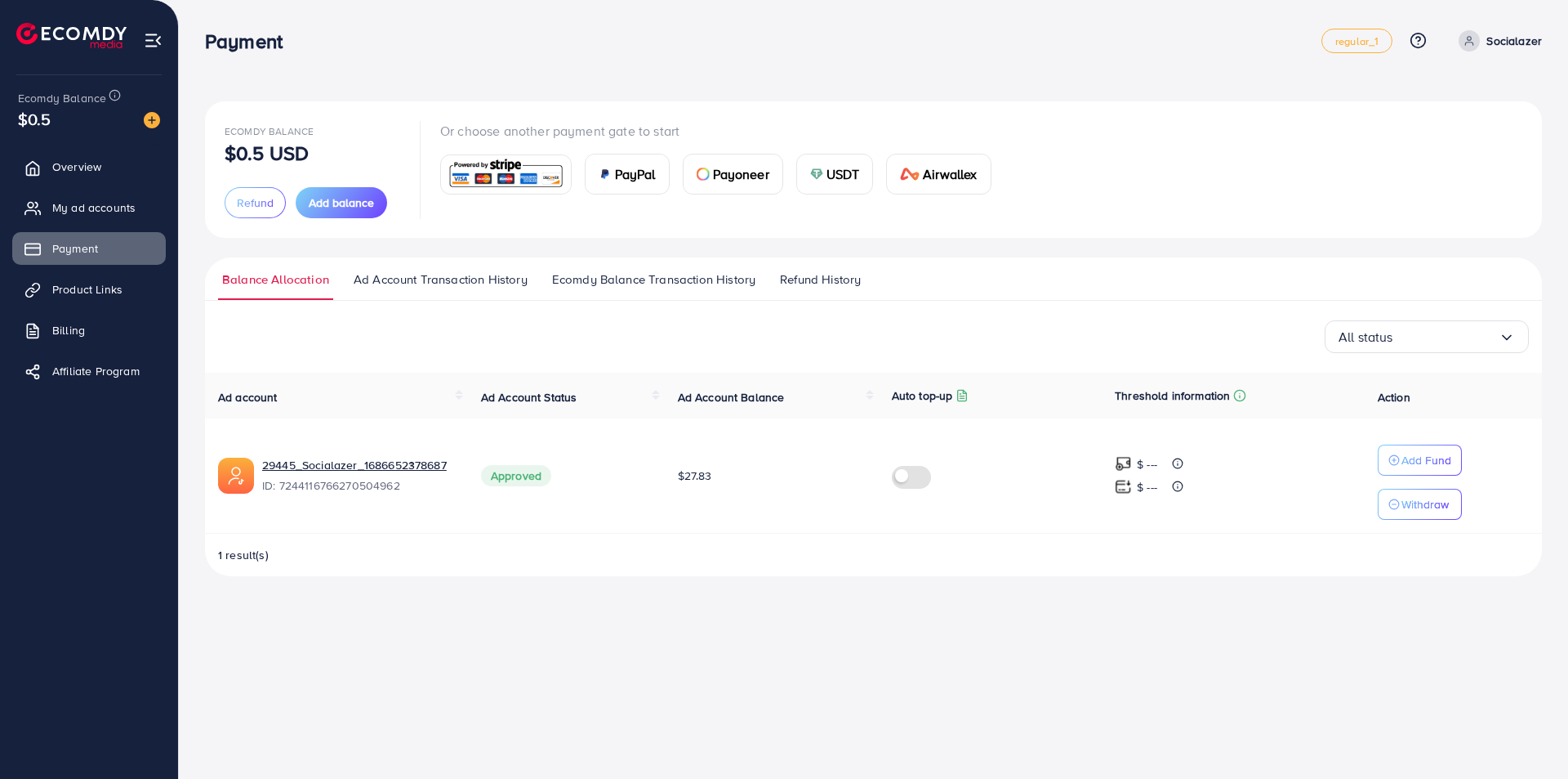
click at [529, 179] on img at bounding box center [506, 174] width 120 height 35
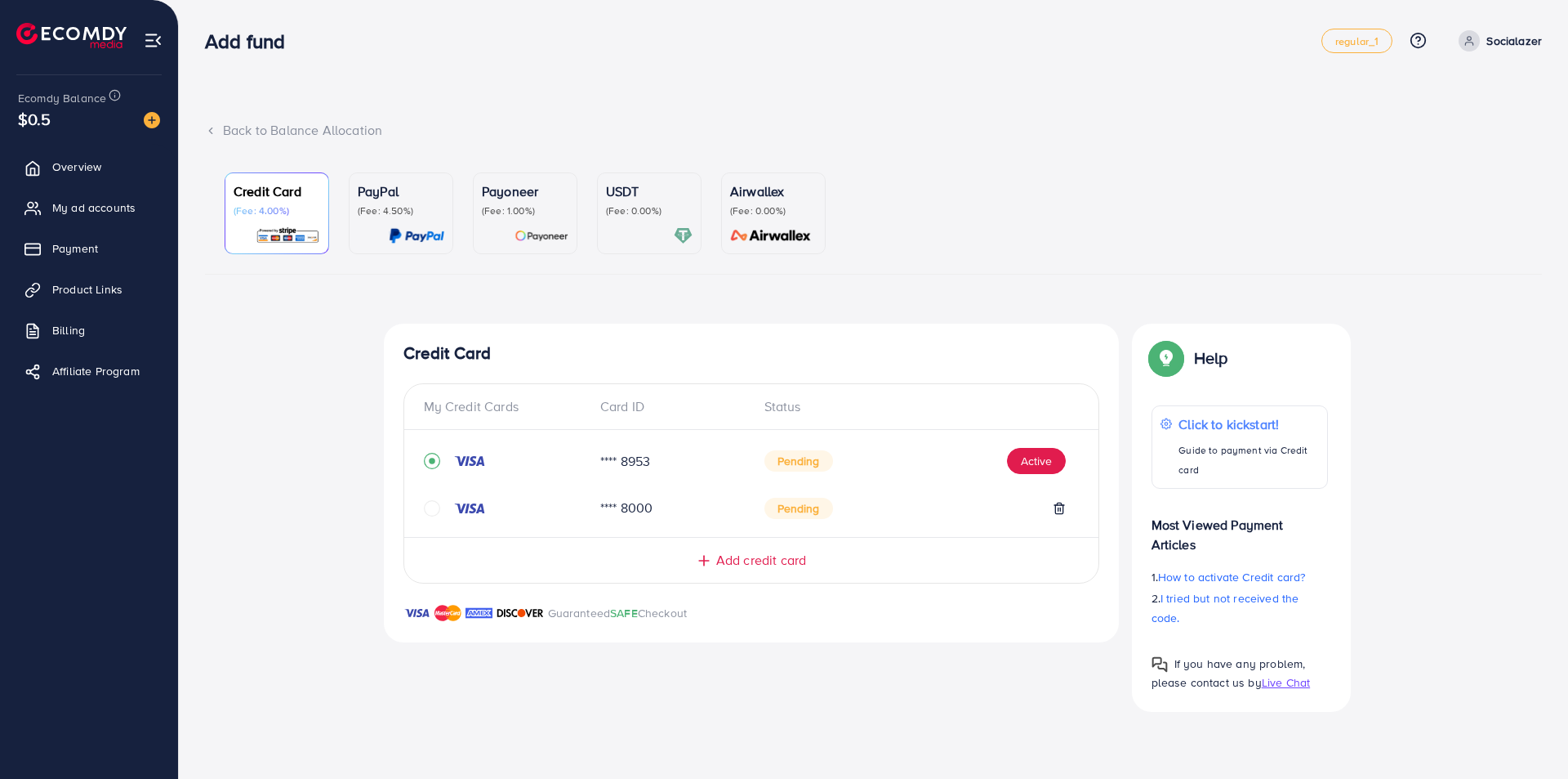
click at [153, 125] on img at bounding box center [152, 120] width 16 height 16
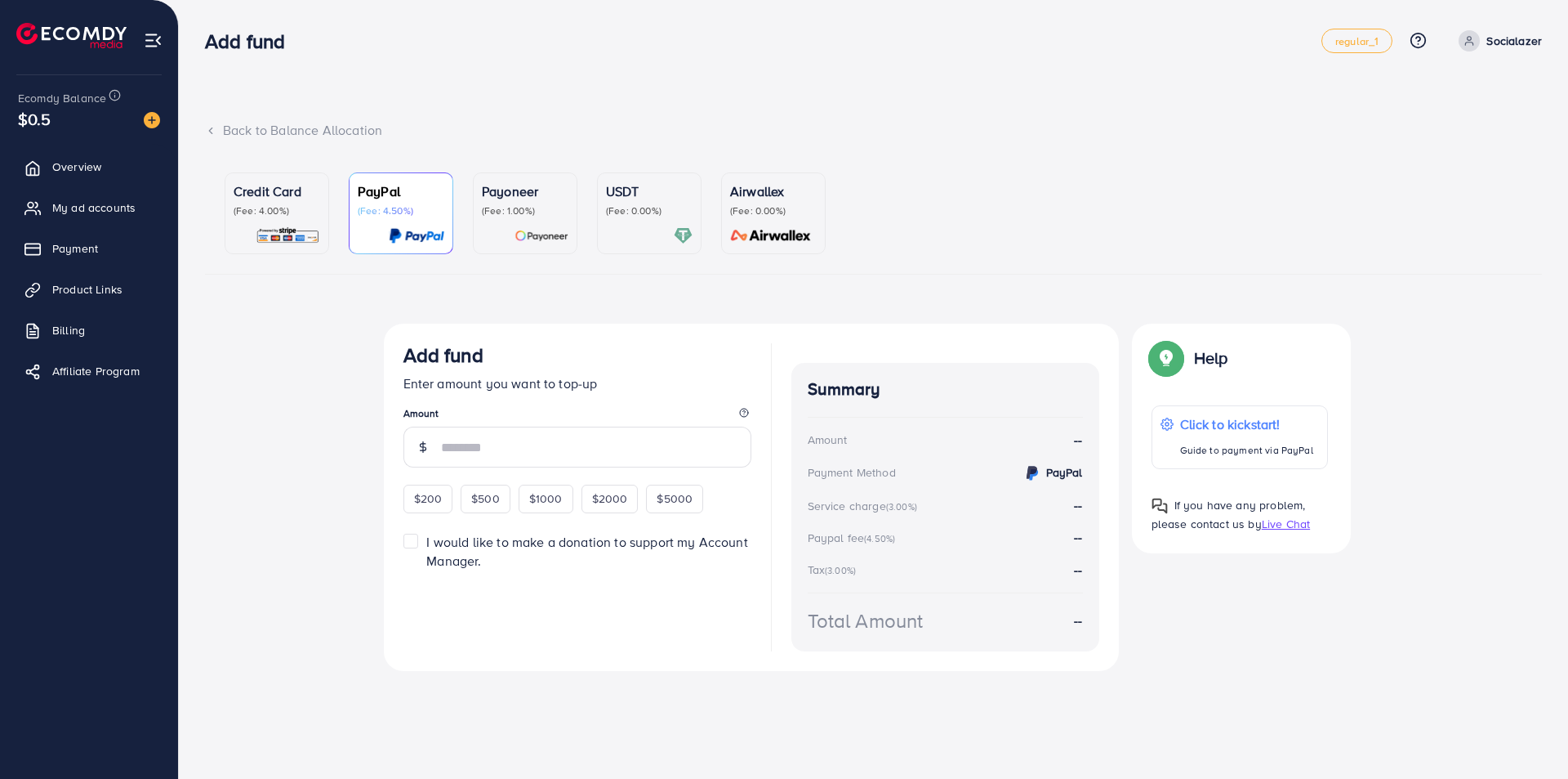
click at [296, 194] on p "Credit Card" at bounding box center [277, 191] width 87 height 20
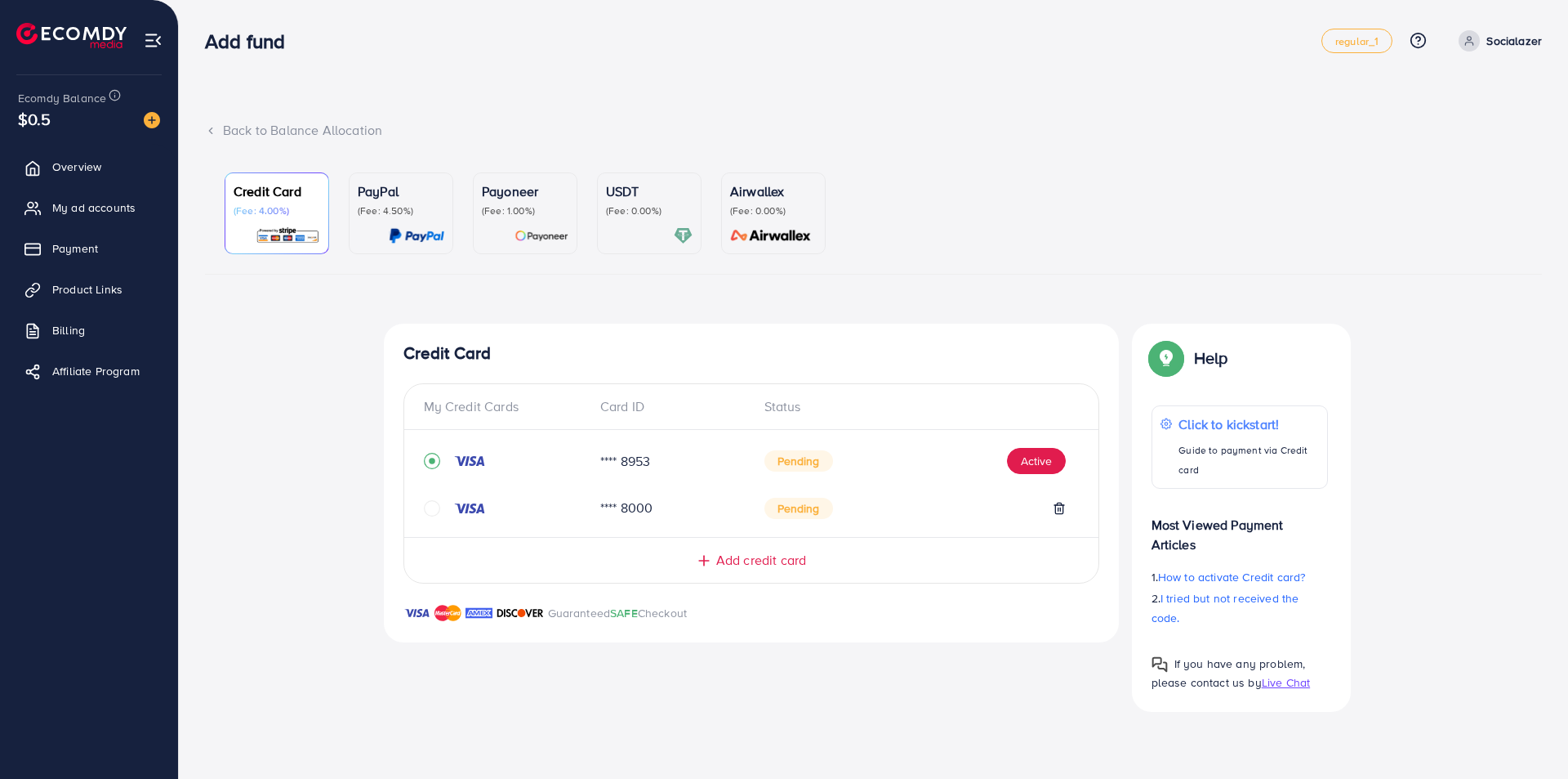
click at [496, 208] on p "(Fee: 1.00%)" at bounding box center [525, 210] width 87 height 13
